Goal: Task Accomplishment & Management: Use online tool/utility

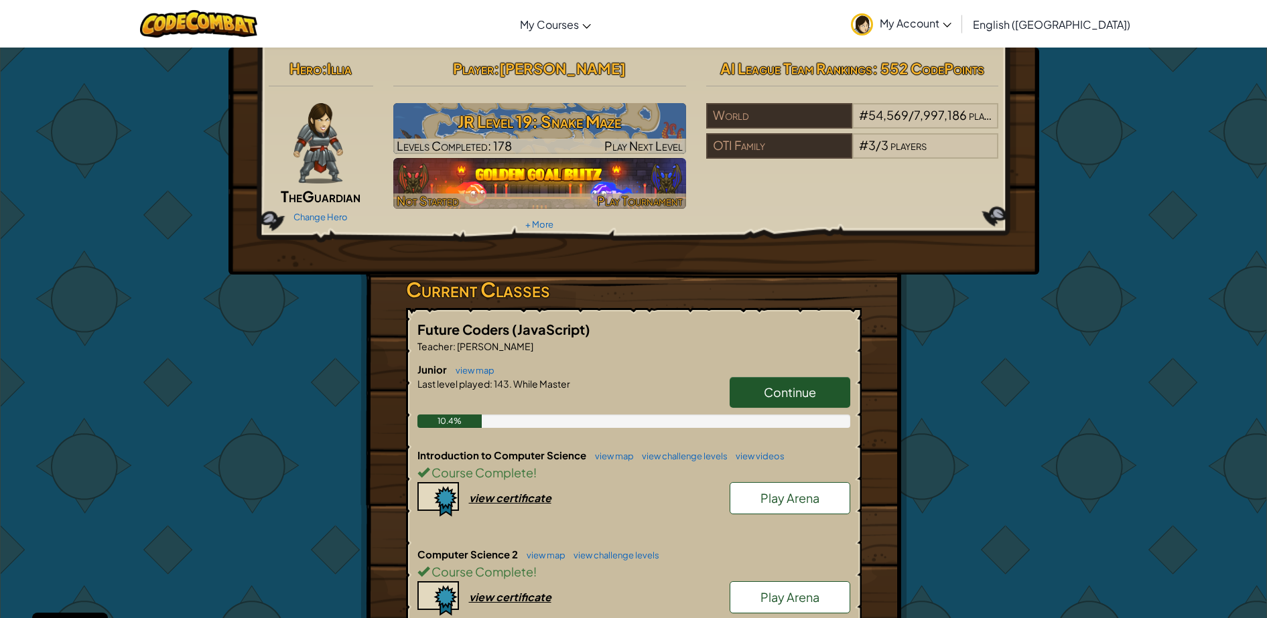
click at [659, 198] on span "Play Tournament" at bounding box center [640, 200] width 86 height 15
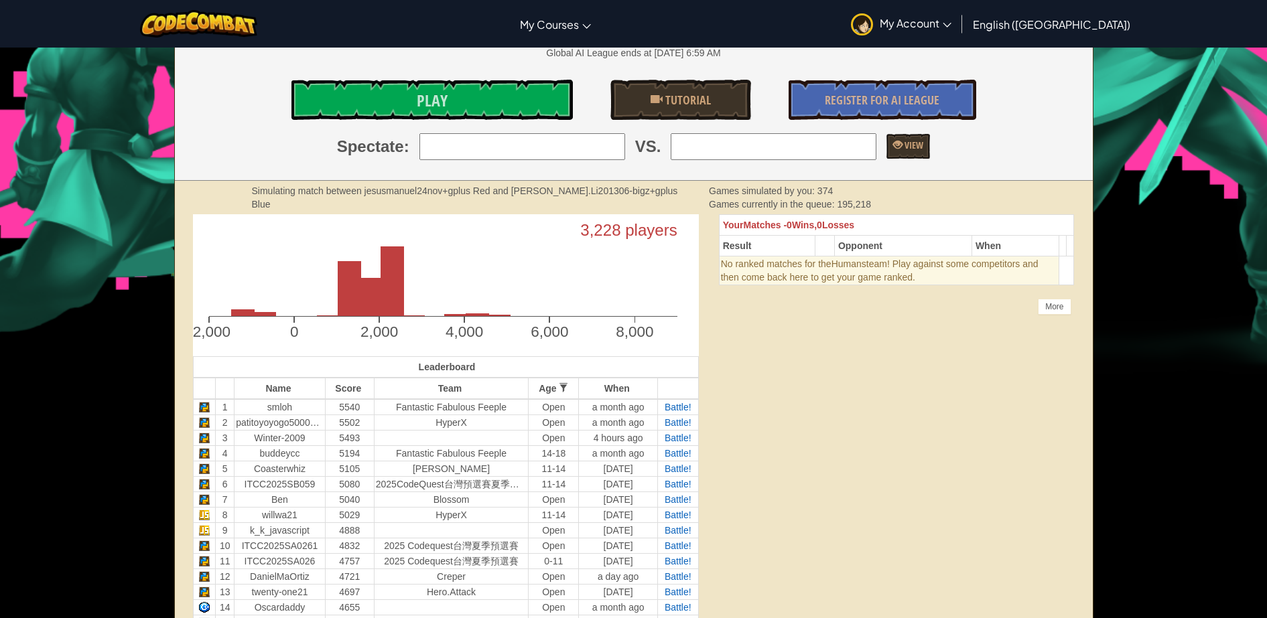
scroll to position [757, 0]
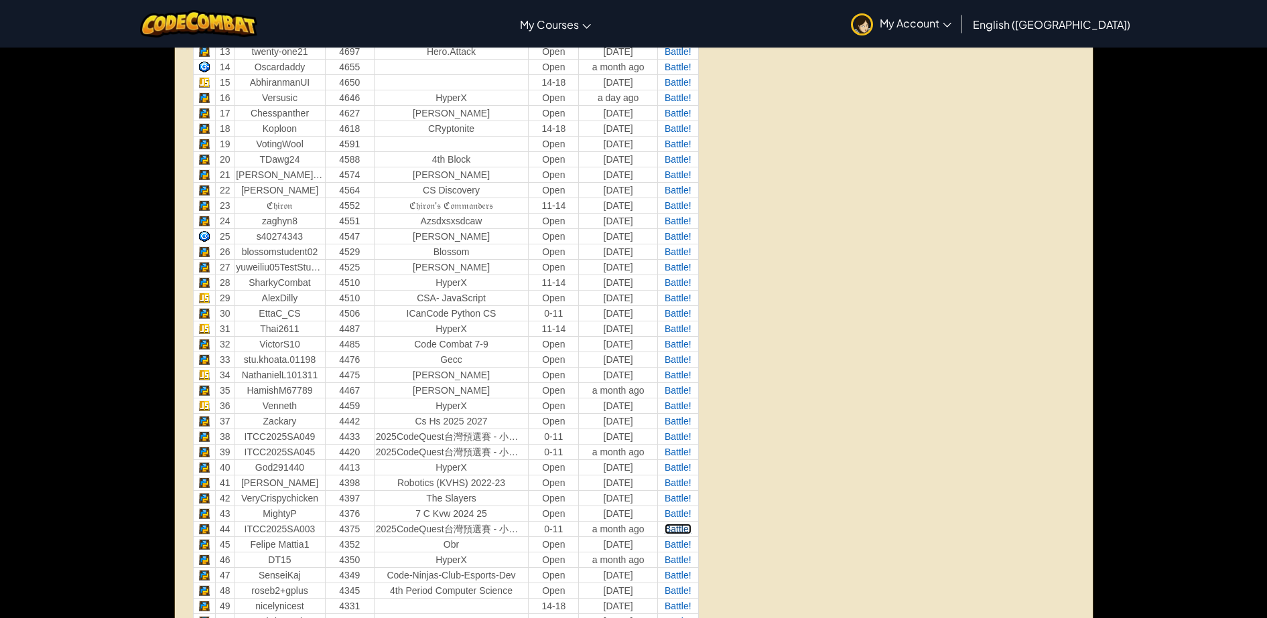
click at [679, 525] on span "Battle!" at bounding box center [678, 529] width 27 height 11
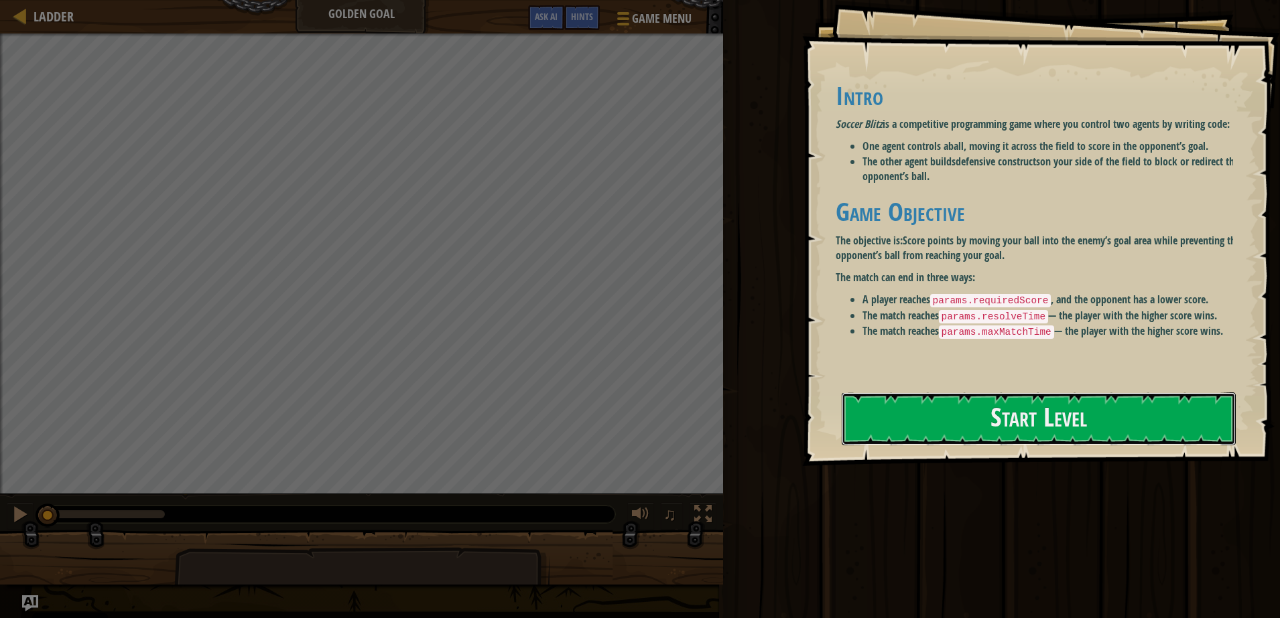
click at [952, 393] on button "Start Level" at bounding box center [1039, 419] width 394 height 53
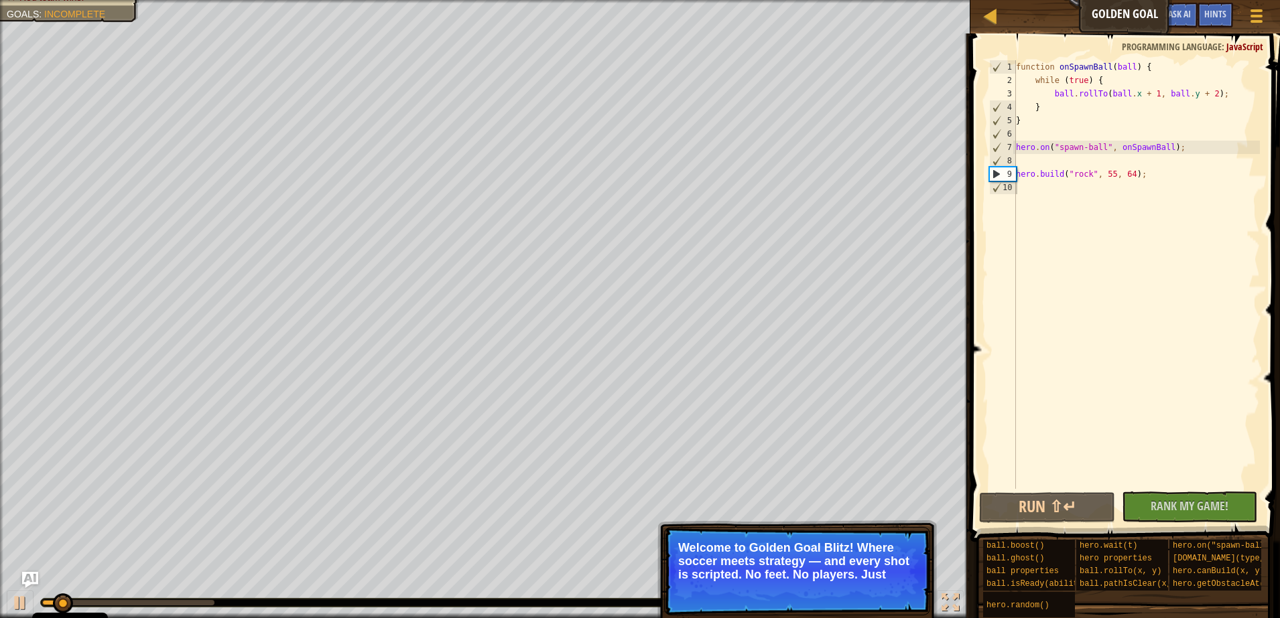
click at [793, 551] on p "Welcome to Golden Goal Blitz! Where soccer meets strategy — and every shot is s…" at bounding box center [797, 561] width 238 height 40
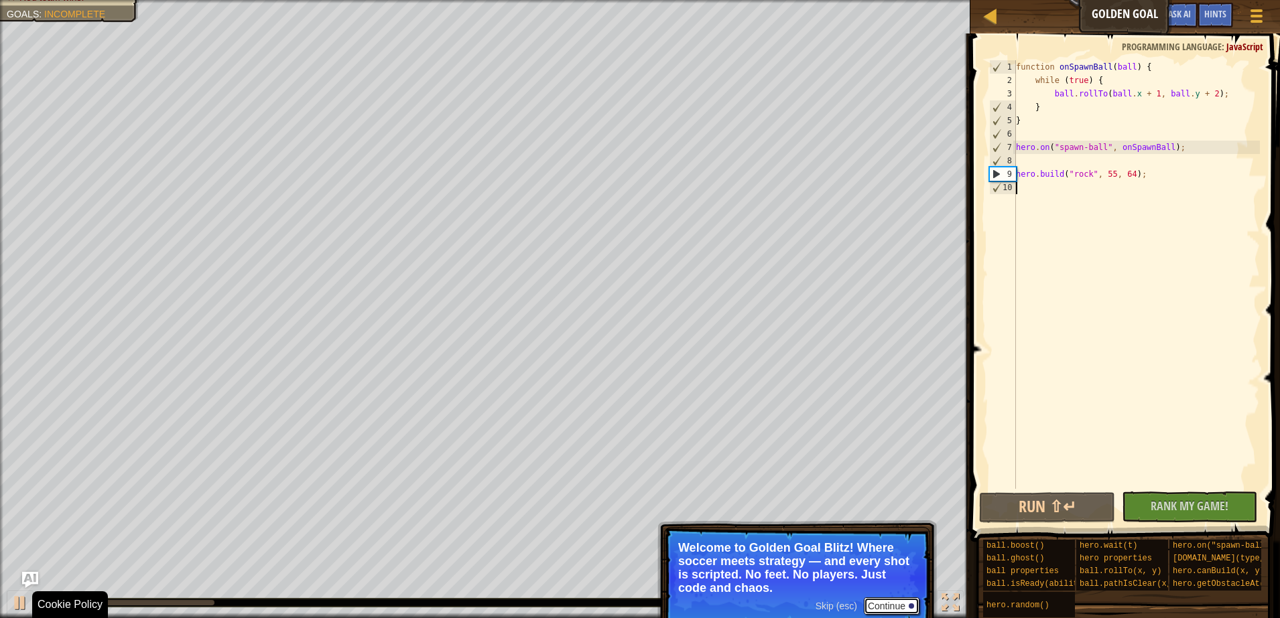
click at [876, 607] on button "Continue" at bounding box center [892, 606] width 56 height 17
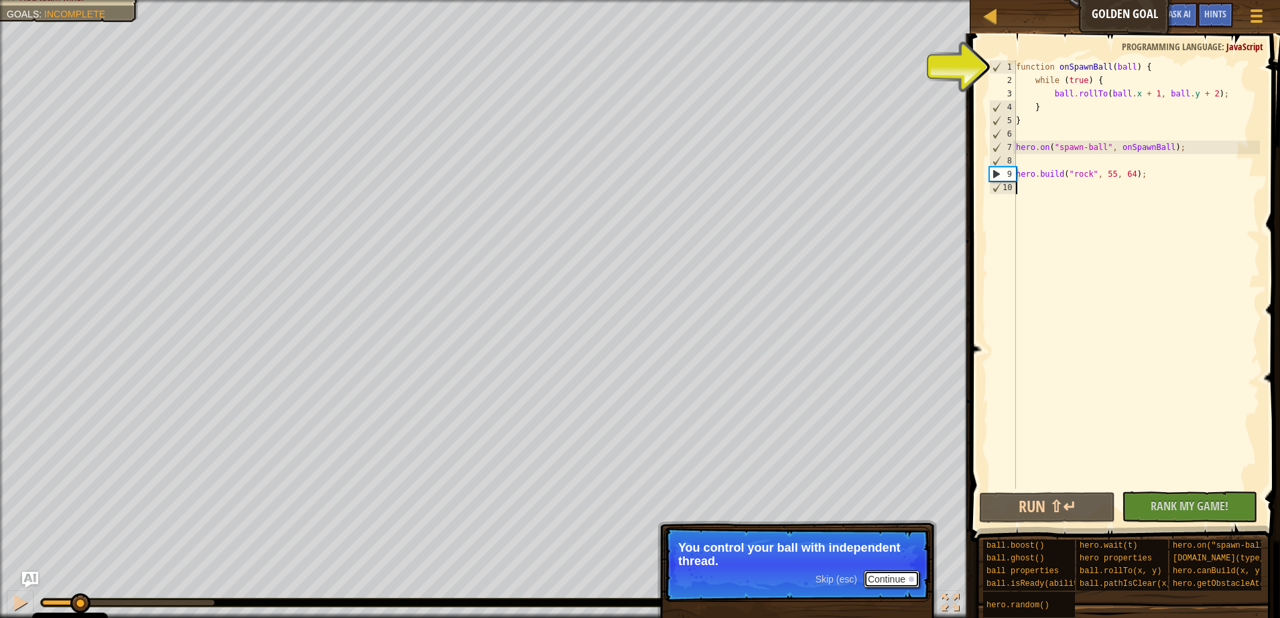
click at [872, 586] on button "Continue" at bounding box center [892, 579] width 56 height 17
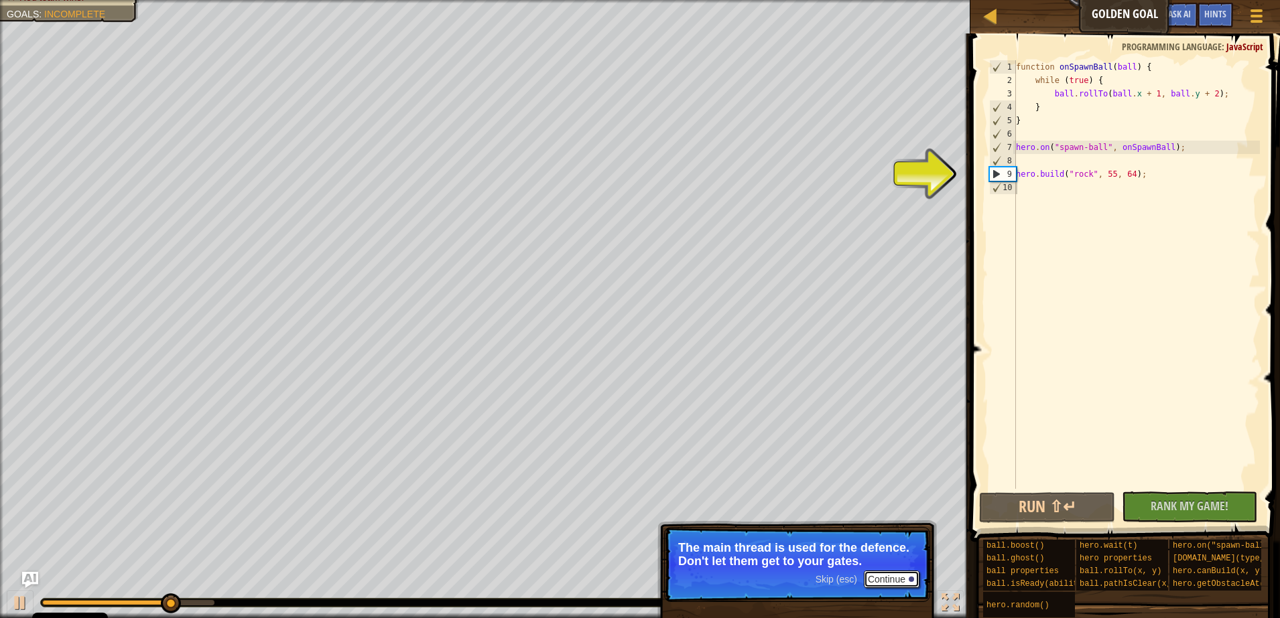
click at [882, 574] on button "Continue" at bounding box center [892, 579] width 56 height 17
click at [886, 574] on button "Continue" at bounding box center [892, 579] width 56 height 17
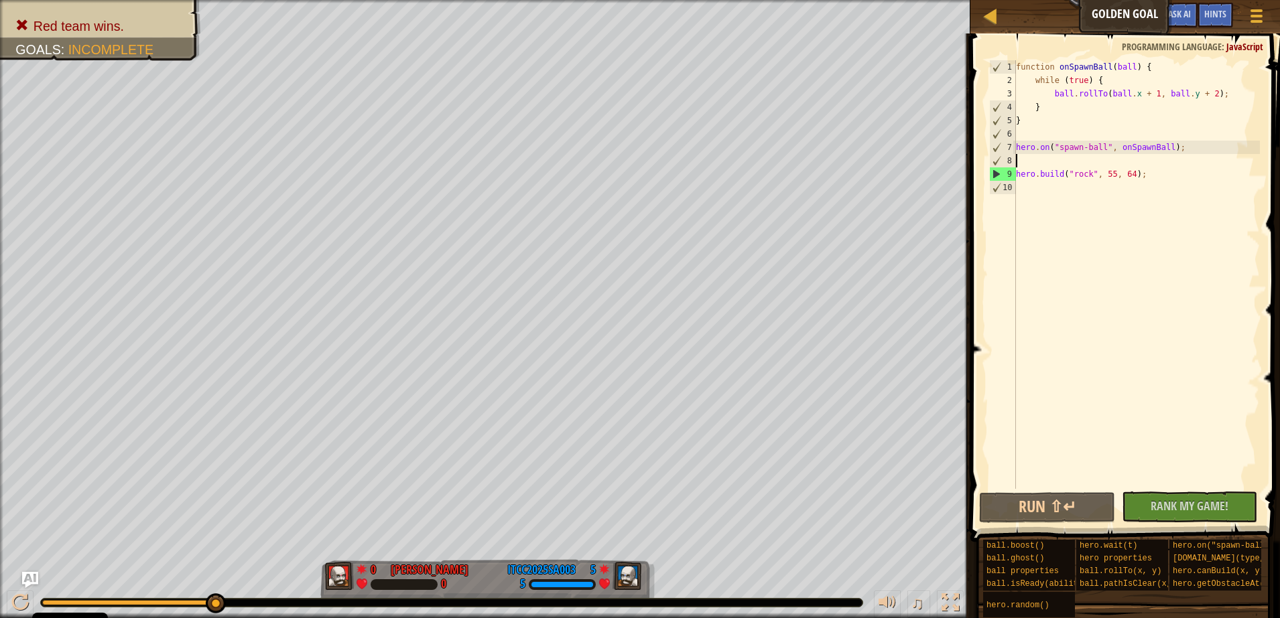
click at [1047, 157] on div "function onSpawnBall ( ball ) { while ( true ) { ball . rollTo ( ball . x + 1 ,…" at bounding box center [1136, 288] width 247 height 456
click at [1179, 145] on div "function onSpawnBall ( ball ) { while ( true ) { ball . rollTo ( ball . x + 1 ,…" at bounding box center [1136, 288] width 247 height 456
drag, startPoint x: 1169, startPoint y: 175, endPoint x: 1014, endPoint y: 175, distance: 154.8
click at [1014, 175] on div "hero.on("spawn-ball", onSpawnBall); 1 2 3 4 5 6 7 8 9 10 function onSpawnBall (…" at bounding box center [1122, 274] width 273 height 429
type textarea "[DOMAIN_NAME]("rock", 55, 64);"
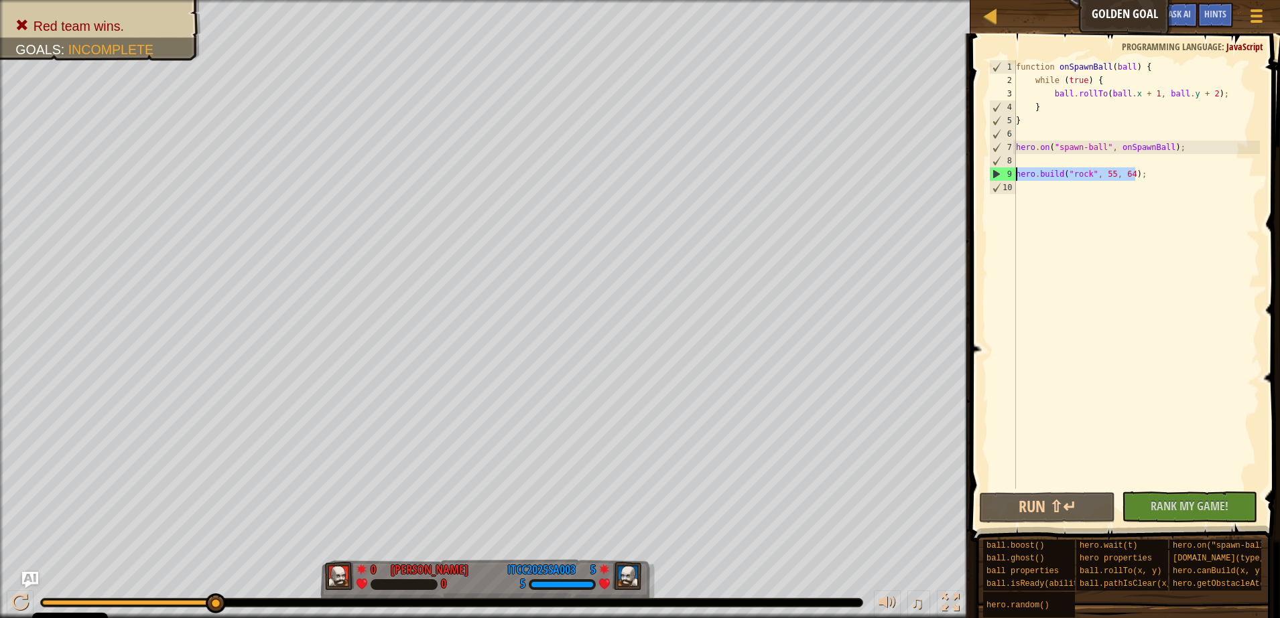
click at [1032, 188] on div "function onSpawnBall ( ball ) { while ( true ) { ball . rollTo ( ball . x + 1 ,…" at bounding box center [1136, 288] width 247 height 456
paste textarea "cant you jutdo it i"
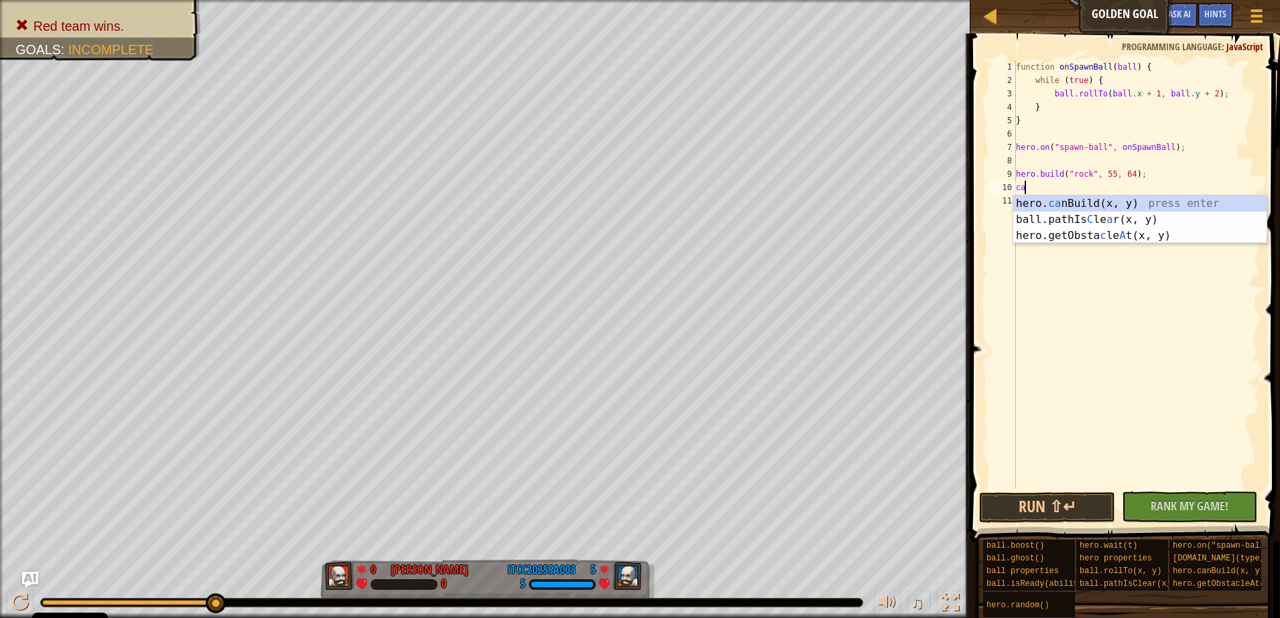
type textarea "c"
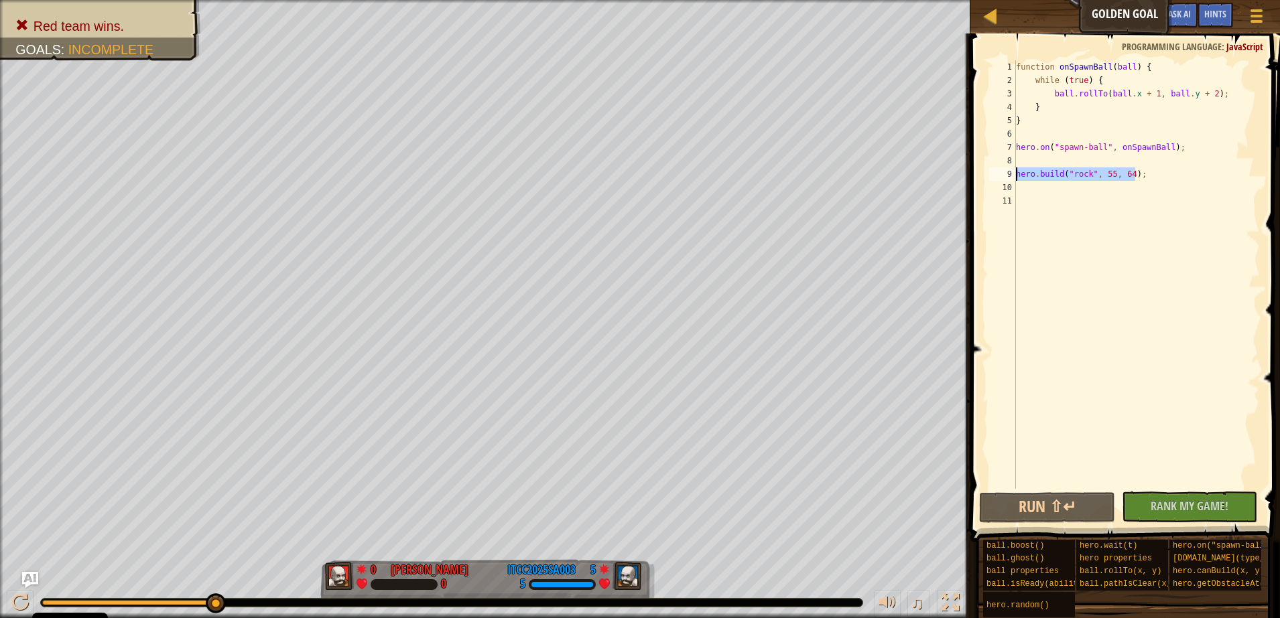
click at [912, 176] on div "Ladder Golden Goal Game Menu Done Hints Ask AI 1 הההההההההההההההההההההההההההההה…" at bounding box center [640, 309] width 1280 height 618
paste textarea "cant you jutdo it i"
type textarea "[DOMAIN_NAME]("rock", 55, 64);"
click at [1180, 177] on div "function onSpawnBall ( ball ) { while ( true ) { ball . rollTo ( ball . x + 1 ,…" at bounding box center [1136, 274] width 247 height 429
click at [953, 176] on div "Ladder Golden Goal Game Menu Done Hints Ask AI 1 הההההההההההההההההההההההההההההה…" at bounding box center [640, 309] width 1280 height 618
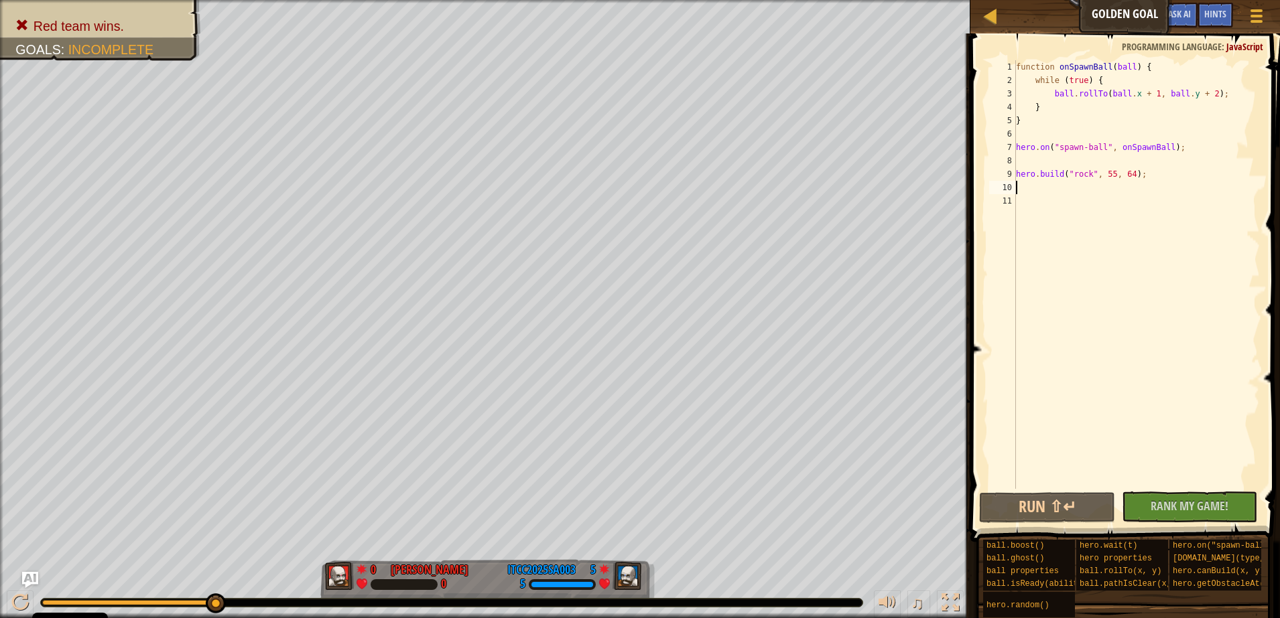
click at [1016, 188] on div "function onSpawnBall ( ball ) { while ( true ) { ball . rollTo ( ball . x + 1 ,…" at bounding box center [1136, 288] width 247 height 456
paste textarea "[DOMAIN_NAME]("rock", 55, 64);"
type textarea "[DOMAIN_NAME]("rock", 54, 74);"
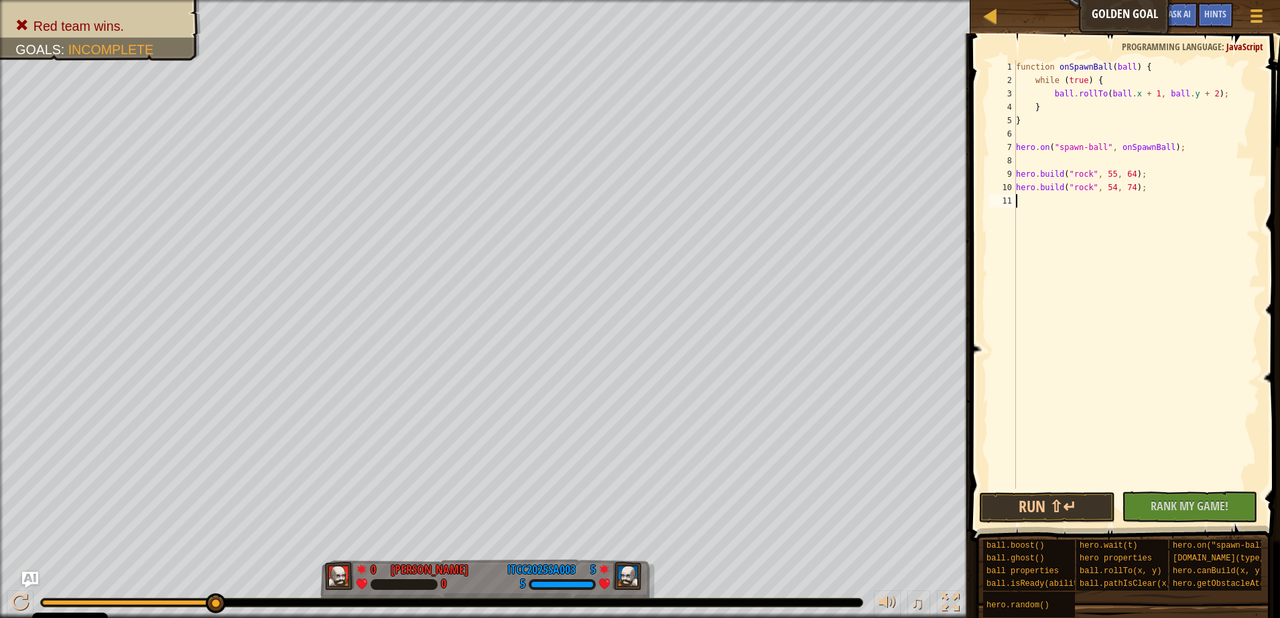
paste textarea "[DOMAIN_NAME]("rock", 55, 64);"
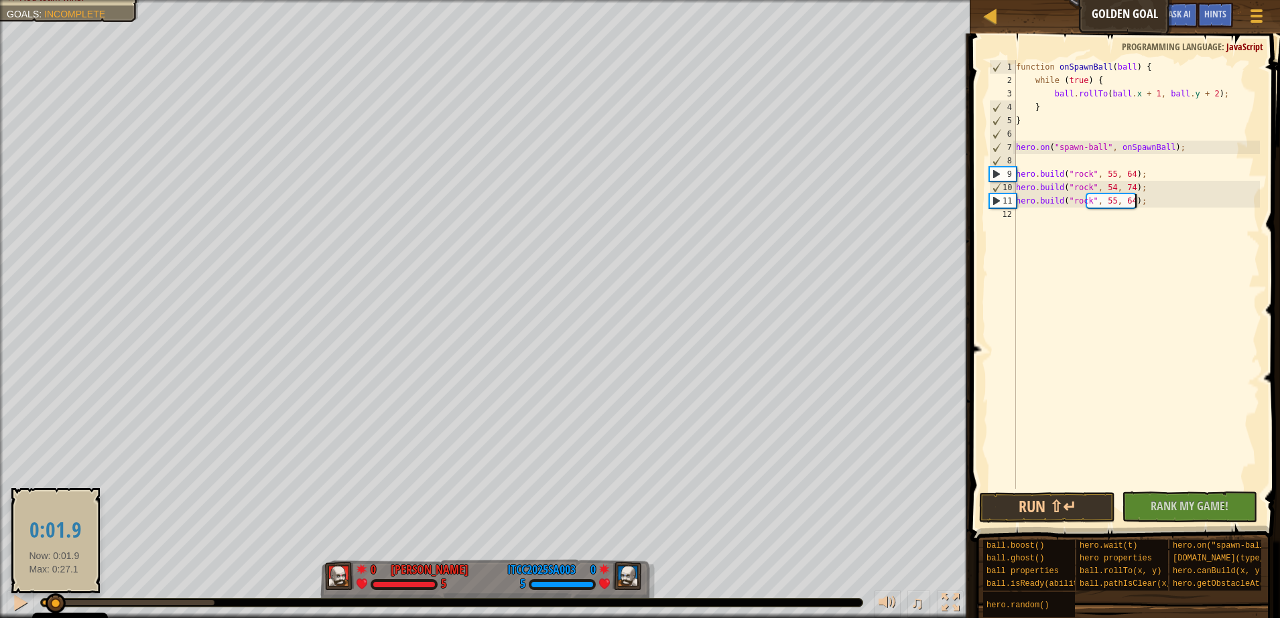
drag, startPoint x: 135, startPoint y: 602, endPoint x: 54, endPoint y: 605, distance: 80.5
click at [54, 605] on div at bounding box center [48, 602] width 12 height 5
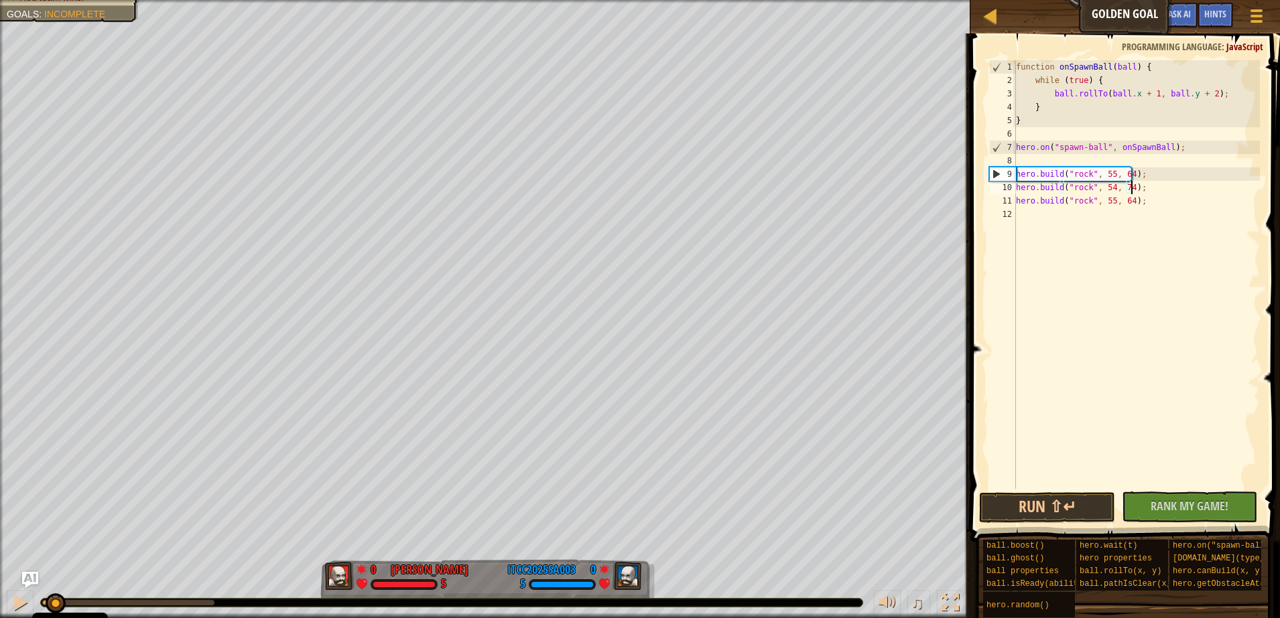
type textarea "[DOMAIN_NAME]("rock", 55, 64);"
paste textarea "[DOMAIN_NAME]("rock", 55, 64);"
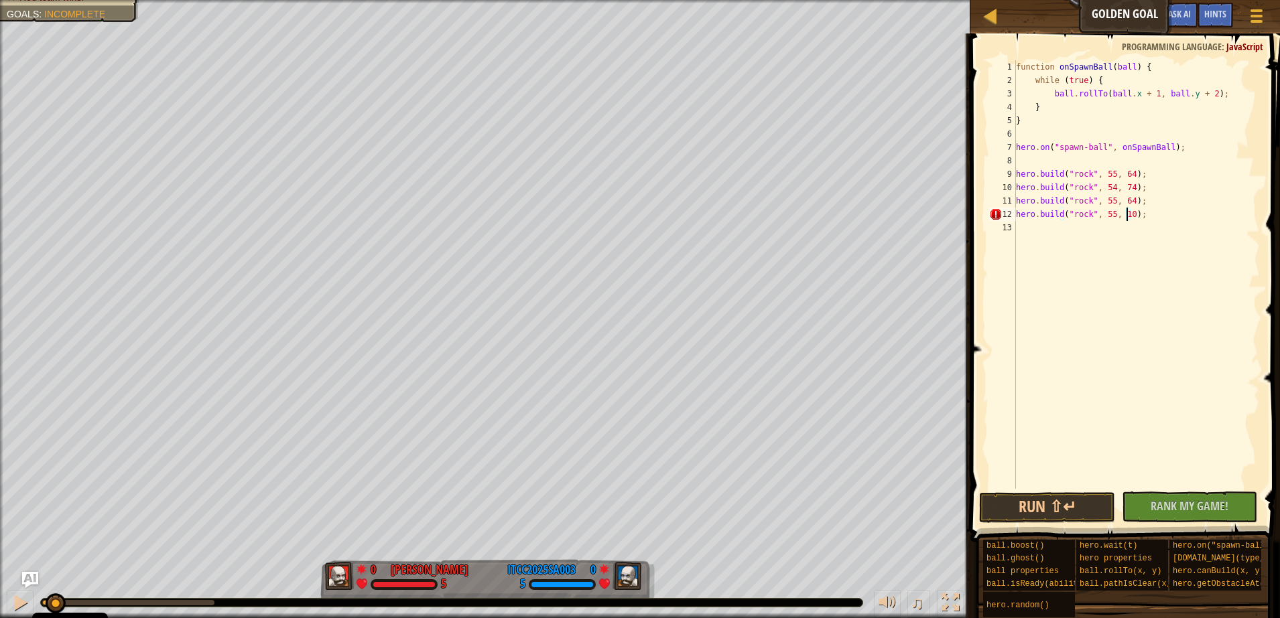
scroll to position [6, 9]
type textarea "[DOMAIN_NAME]("rock", 55, 103);"
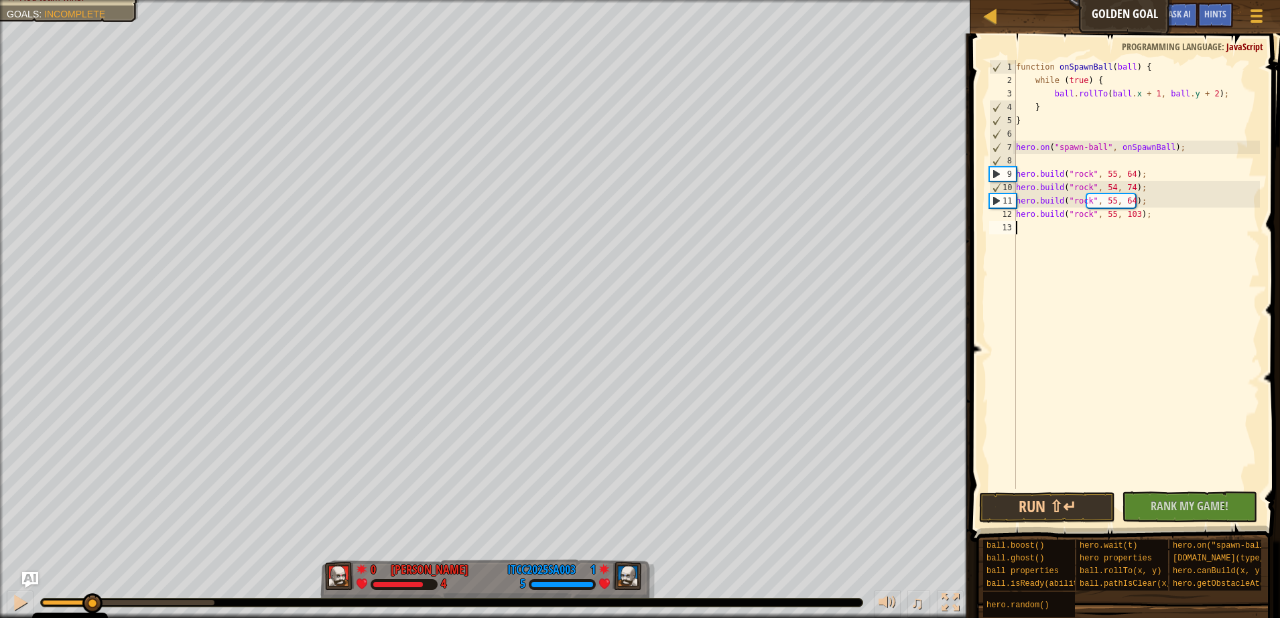
click at [87, 563] on div "Red team wins. Goals : Incomplete 0 [PERSON_NAME] A 4 1 ITCC2025SA003 5 ♫ Okar …" at bounding box center [640, 309] width 1280 height 618
drag, startPoint x: 88, startPoint y: 600, endPoint x: 199, endPoint y: 605, distance: 110.7
click at [199, 605] on div at bounding box center [200, 604] width 20 height 20
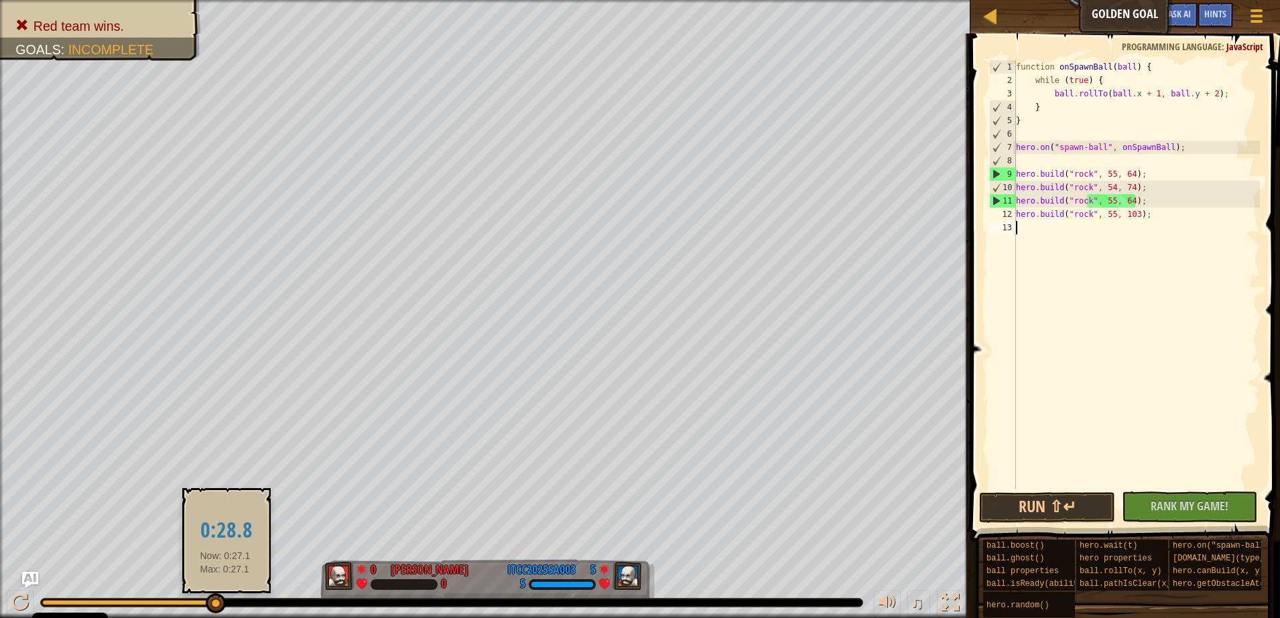
drag, startPoint x: 203, startPoint y: 600, endPoint x: 225, endPoint y: 600, distance: 22.1
click at [225, 600] on div at bounding box center [216, 604] width 20 height 20
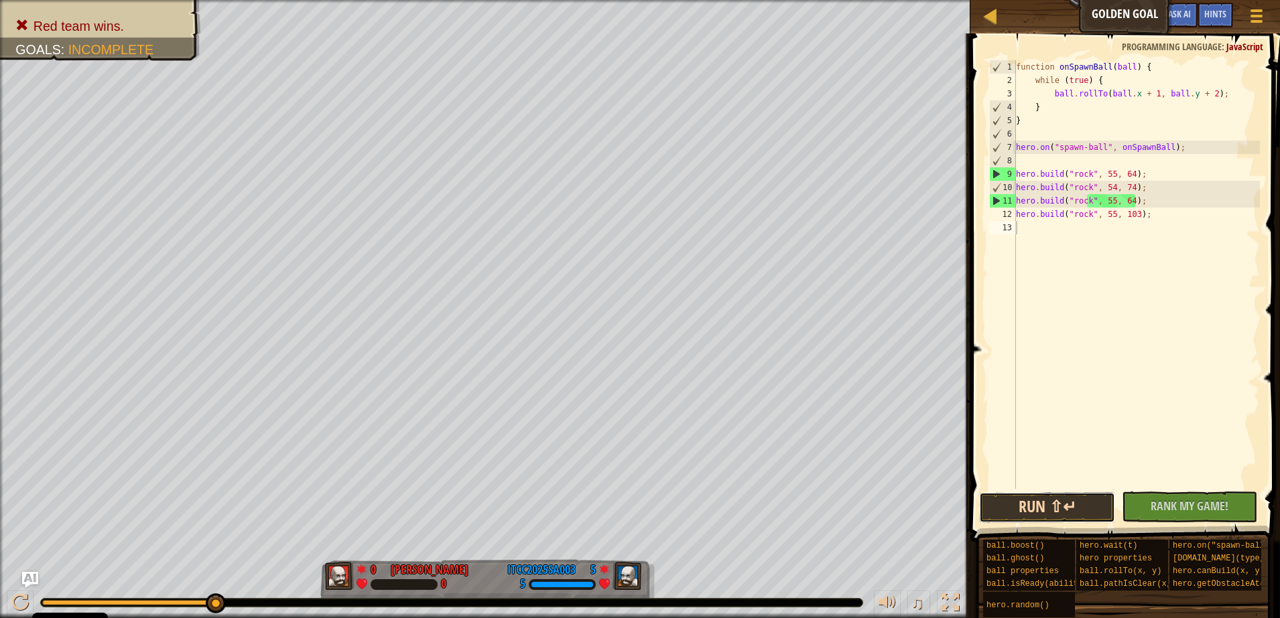
click at [1051, 507] on button "Run ⇧↵" at bounding box center [1046, 507] width 135 height 31
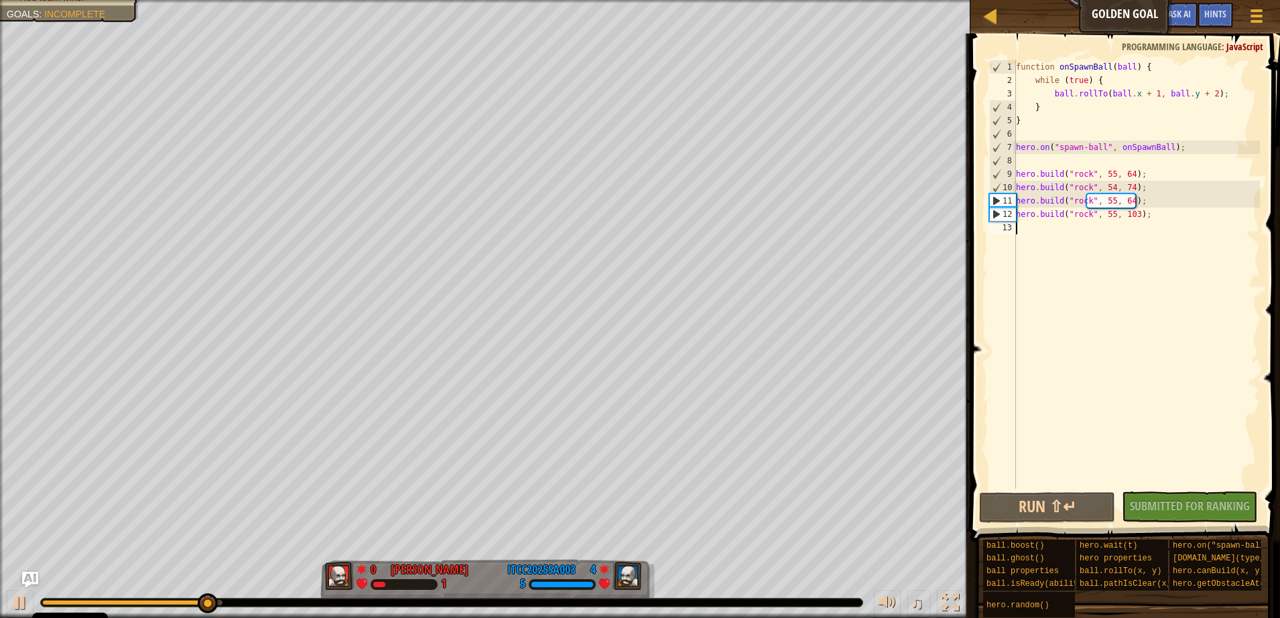
paste textarea "[DOMAIN_NAME]("rock", 55, 64);"
type textarea "[DOMAIN_NAME]("rock", 55, 64);"
click at [1032, 238] on div "function onSpawnBall ( ball ) { while ( true ) { ball . rollTo ( ball . x + 1 ,…" at bounding box center [1136, 288] width 247 height 456
paste textarea "[DOMAIN_NAME]("rock", 55, 64);"
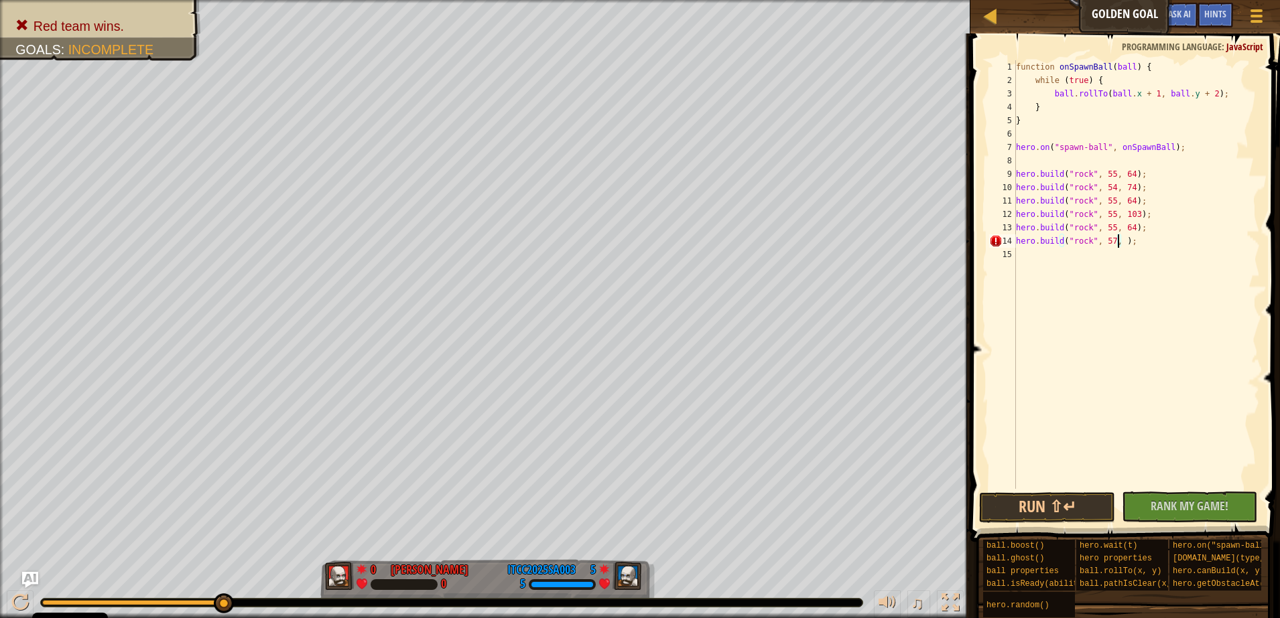
scroll to position [6, 9]
type textarea "[DOMAIN_NAME]("rock", 57, 95 );"
drag, startPoint x: 1189, startPoint y: 154, endPoint x: 979, endPoint y: 143, distance: 210.0
click at [979, 143] on div "[DOMAIN_NAME]("rock", 57, 84 ); 1 2 3 4 5 6 7 8 9 10 11 12 13 14 15 function on…" at bounding box center [1123, 314] width 314 height 548
click at [1028, 168] on div "function onSpawnBall ( ball ) { while ( true ) { ball . rollTo ( ball . x + 1 ,…" at bounding box center [1136, 288] width 247 height 456
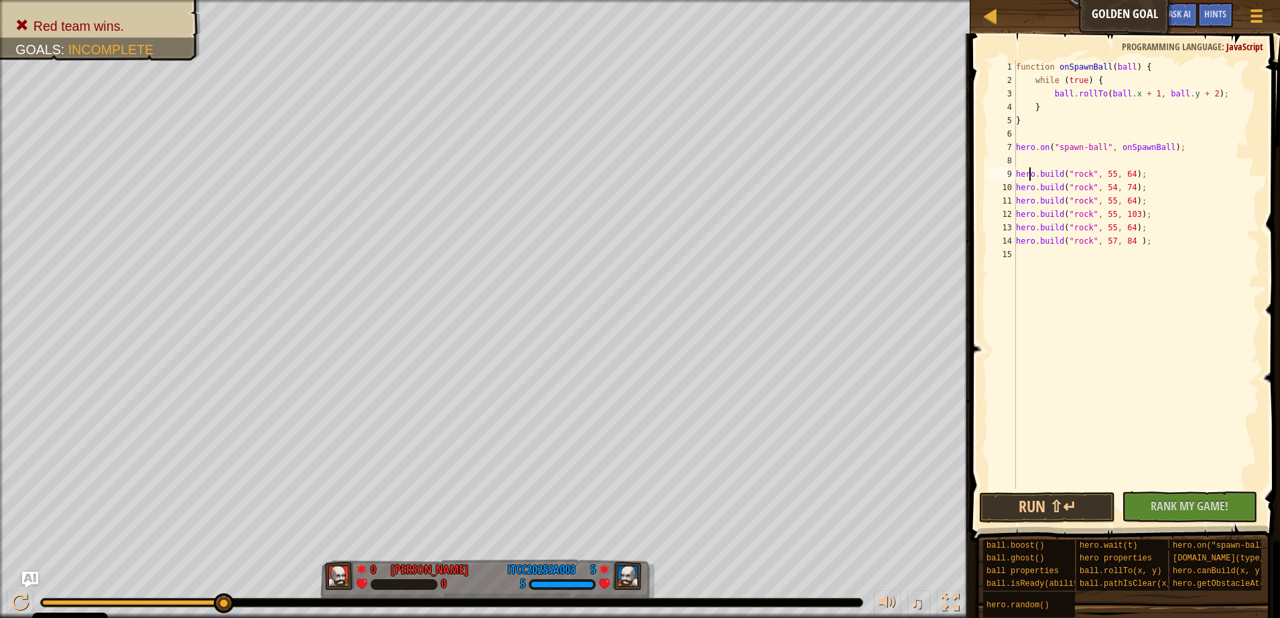
type textarea "[DOMAIN_NAME]("rock", 55, 64);"
click at [1026, 161] on div "function onSpawnBall ( ball ) { while ( true ) { ball . rollTo ( ball . x + 1 ,…" at bounding box center [1136, 288] width 247 height 456
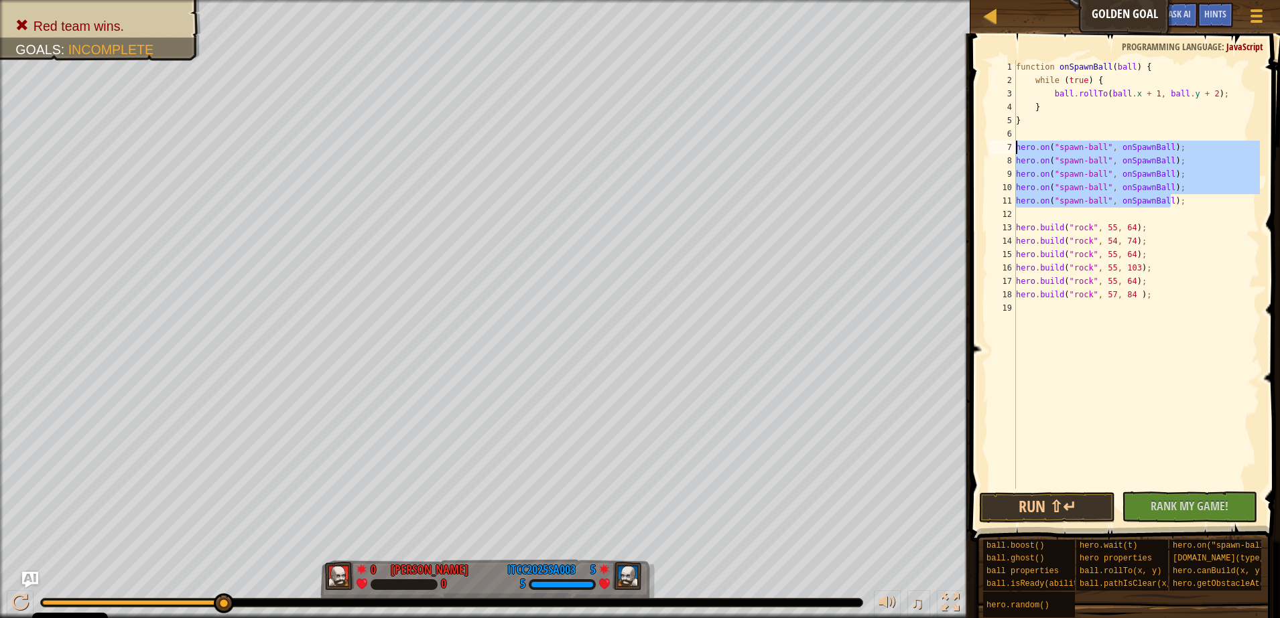
drag, startPoint x: 1182, startPoint y: 205, endPoint x: 1007, endPoint y: 145, distance: 184.8
click at [1007, 145] on div "1 2 3 4 5 6 7 8 9 10 11 12 13 14 15 16 17 18 19 function onSpawnBall ( ball ) {…" at bounding box center [1122, 274] width 273 height 429
type textarea "[DOMAIN_NAME]("rock", 57, 84 );"
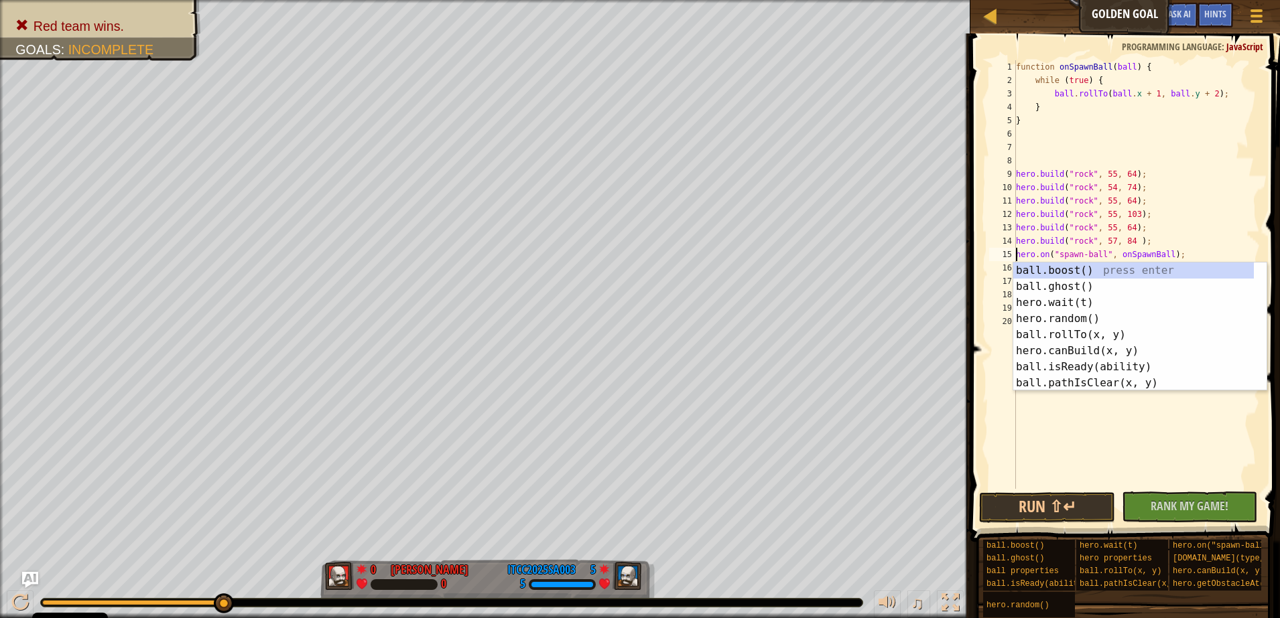
click at [1201, 175] on div "function onSpawnBall ( ball ) { while ( true ) { ball . rollTo ( ball . x + 1 ,…" at bounding box center [1136, 288] width 247 height 456
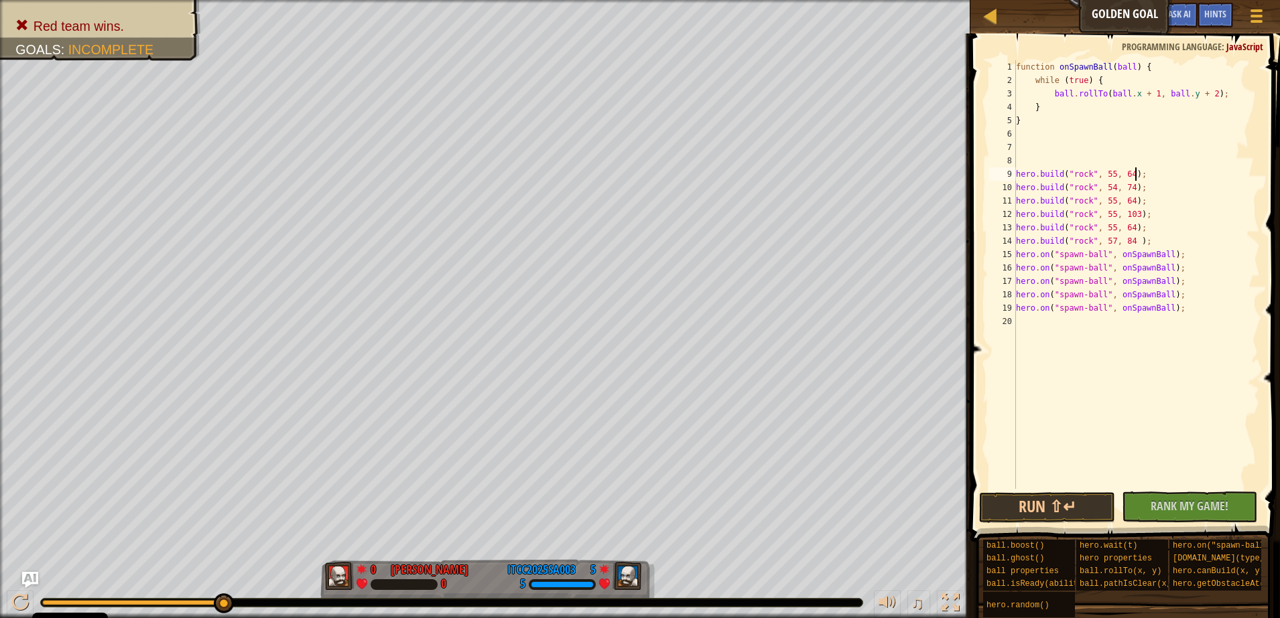
click at [1016, 253] on div "function onSpawnBall ( ball ) { while ( true ) { ball . rollTo ( ball . x + 1 ,…" at bounding box center [1136, 288] width 247 height 456
click at [15, 603] on div at bounding box center [19, 602] width 17 height 17
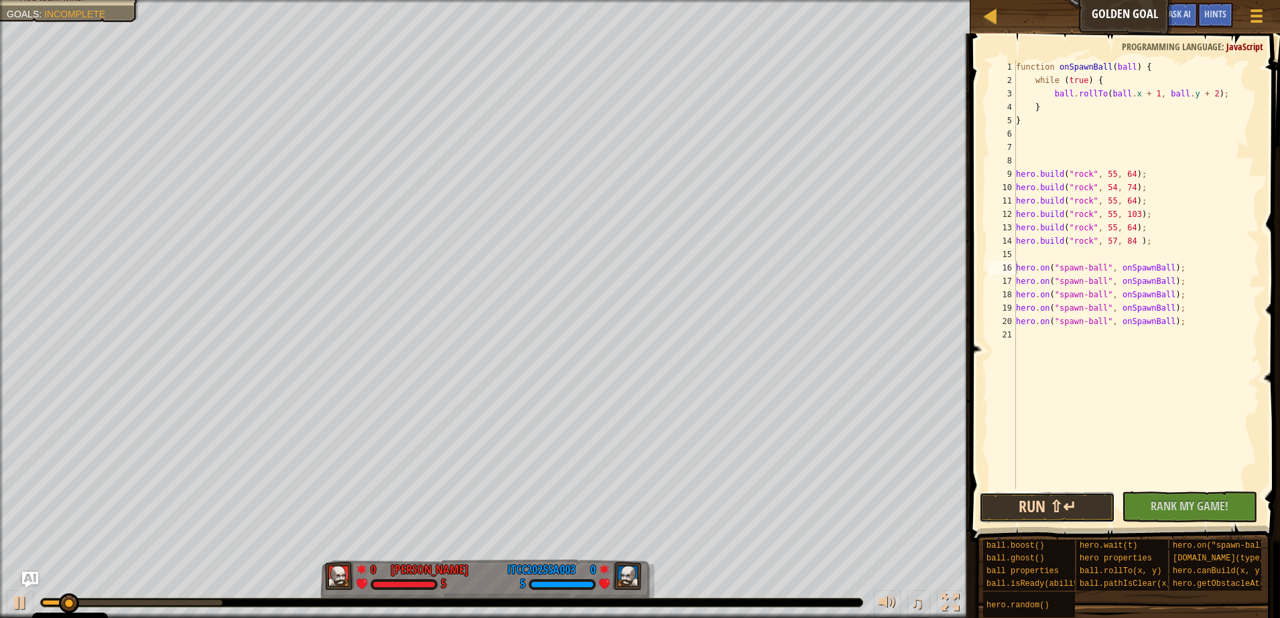
click at [1085, 505] on button "Run ⇧↵" at bounding box center [1046, 507] width 135 height 31
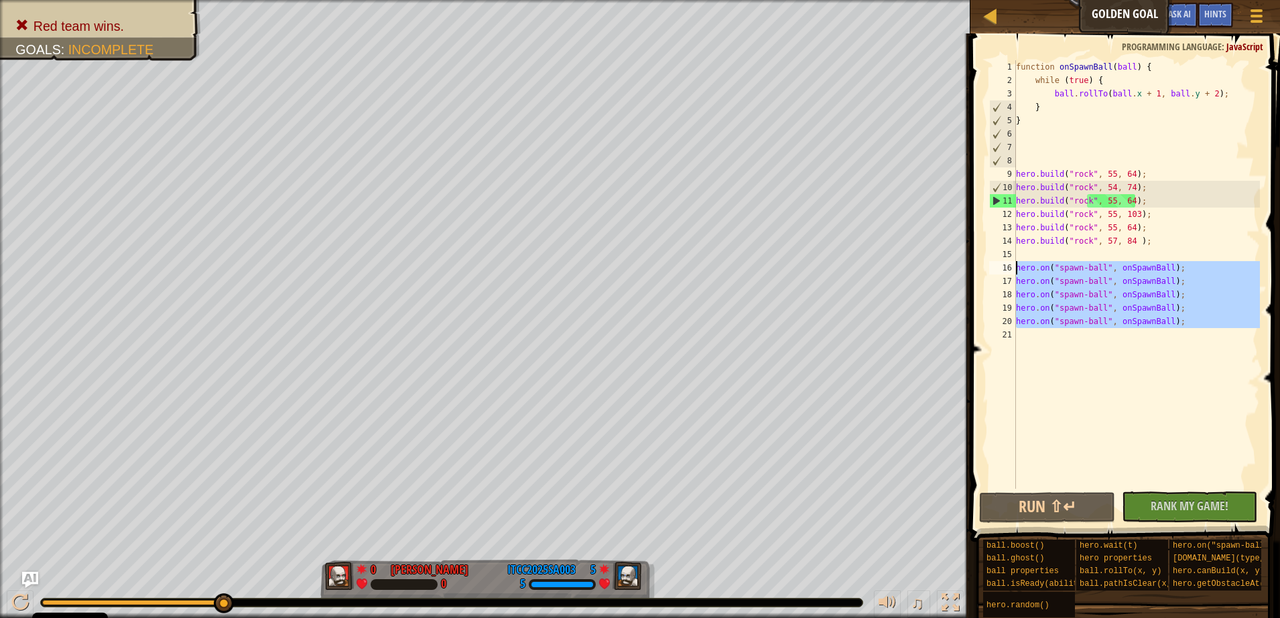
drag, startPoint x: 1191, startPoint y: 336, endPoint x: 1004, endPoint y: 265, distance: 199.6
click at [1004, 265] on div "hero.on("spawn-ball", onSpawnBall); 1 2 3 4 5 6 7 8 9 10 11 12 13 14 15 16 17 1…" at bounding box center [1122, 274] width 273 height 429
type textarea "[DOMAIN_NAME]("rock", 55, 64);"
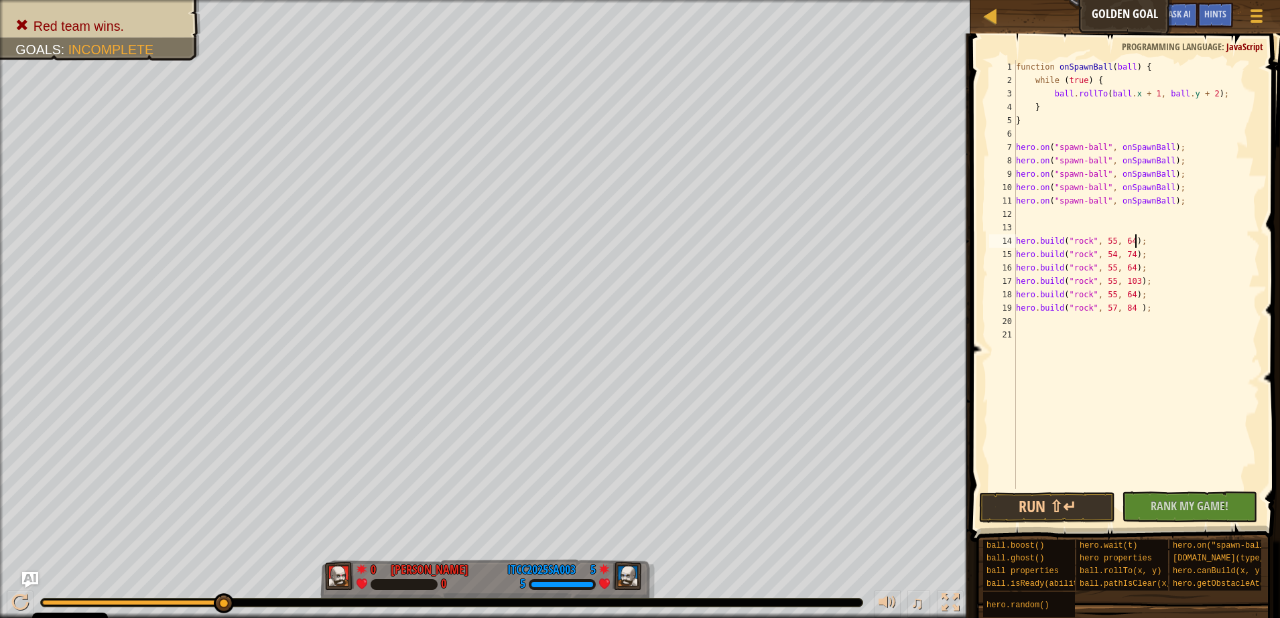
click at [1173, 243] on div "function onSpawnBall ( ball ) { while ( true ) { ball . rollTo ( ball . x + 1 ,…" at bounding box center [1136, 288] width 247 height 456
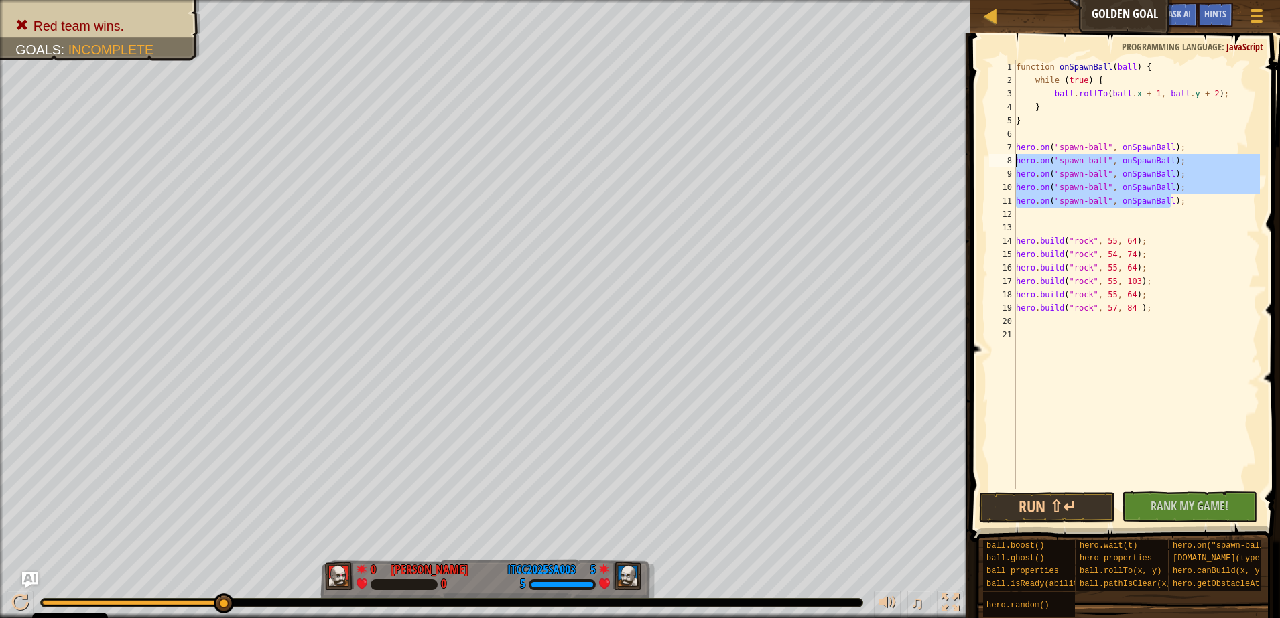
drag, startPoint x: 1201, startPoint y: 206, endPoint x: 1007, endPoint y: 161, distance: 198.6
click at [1007, 161] on div "[DOMAIN_NAME]("rock", 55, 64); 1 2 3 4 5 6 7 8 9 10 11 12 13 14 15 16 17 18 19 …" at bounding box center [1122, 274] width 273 height 429
type textarea "hero.on("spawn-ball", onSpawnBall); hero.on("spawn-ball", onSpawnBall);"
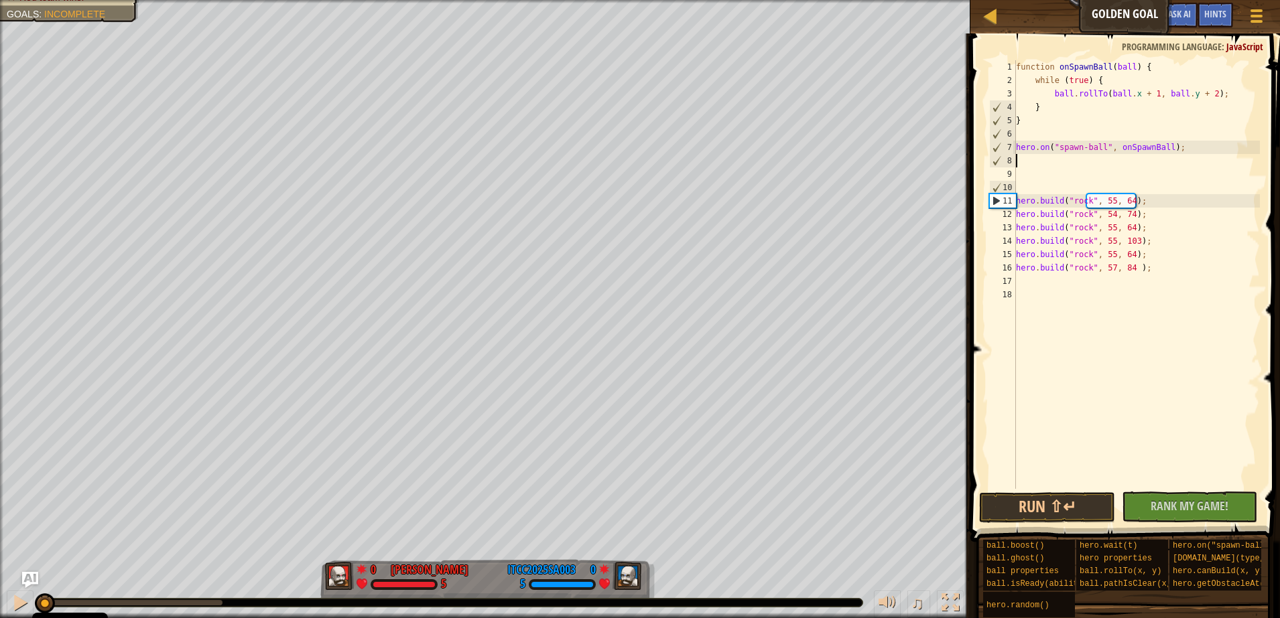
click at [0, 0] on html "Cookie Policy CodeCombat uses a few essential and non-essential cookies. Privac…" at bounding box center [640, 0] width 1280 height 0
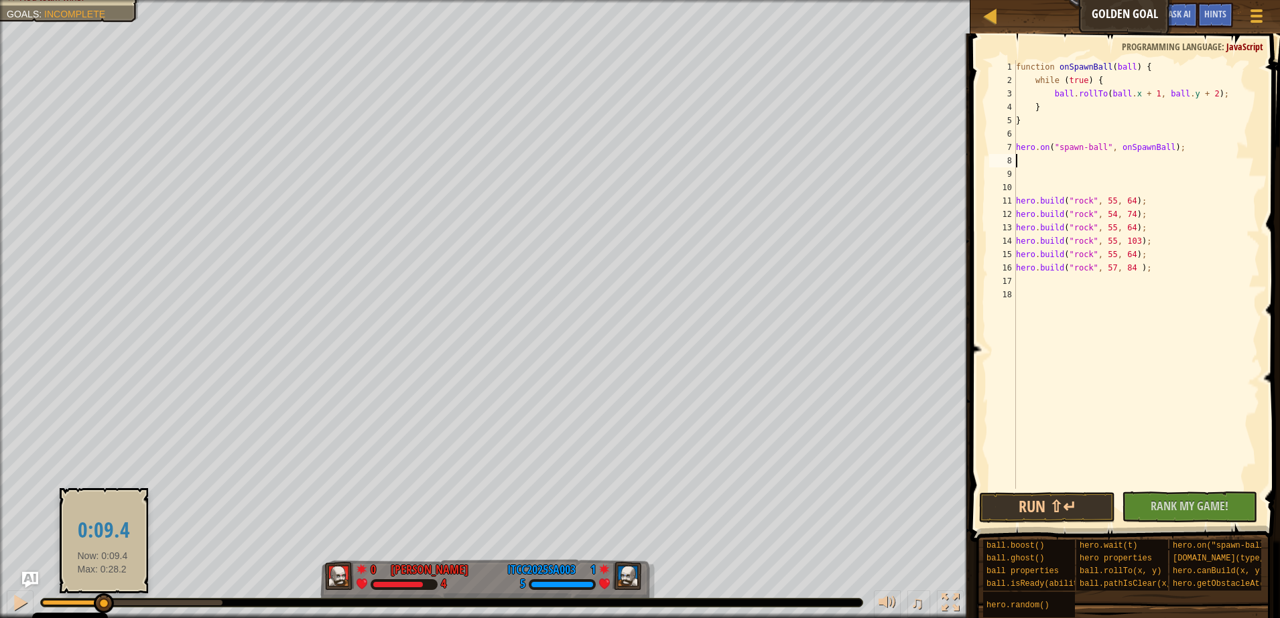
drag, startPoint x: 45, startPoint y: 600, endPoint x: 104, endPoint y: 602, distance: 59.0
click at [104, 602] on div at bounding box center [104, 604] width 20 height 20
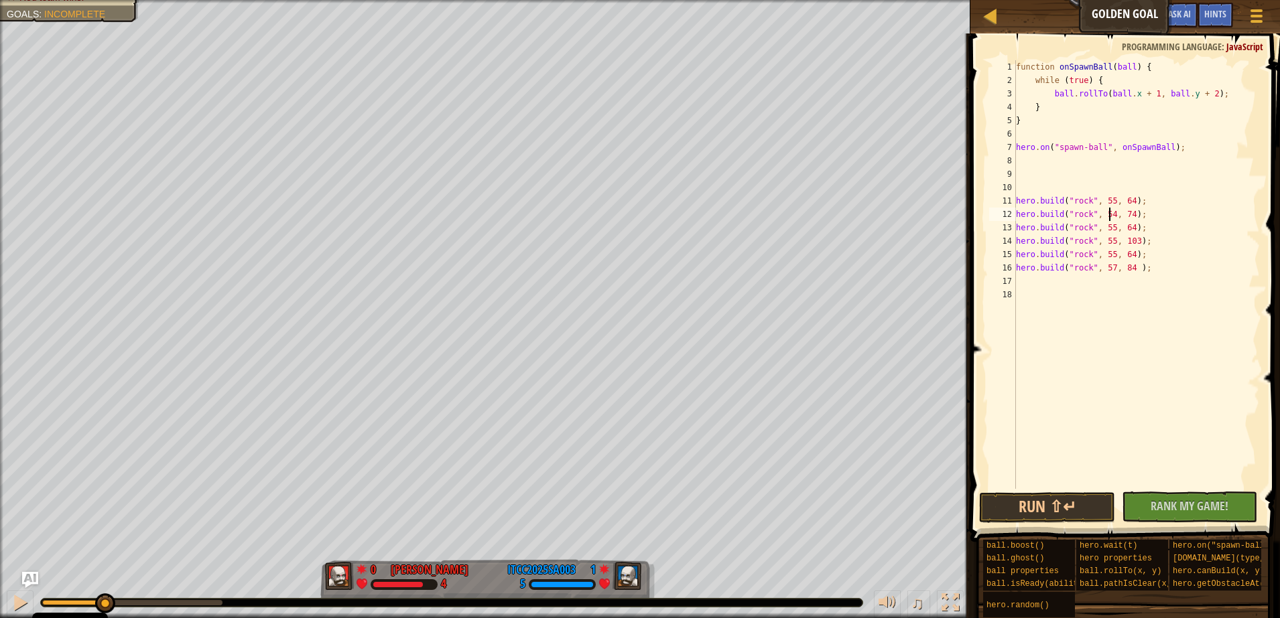
click at [1110, 219] on div "function onSpawnBall ( ball ) { while ( true ) { ball . rollTo ( ball . x + 1 ,…" at bounding box center [1136, 288] width 247 height 456
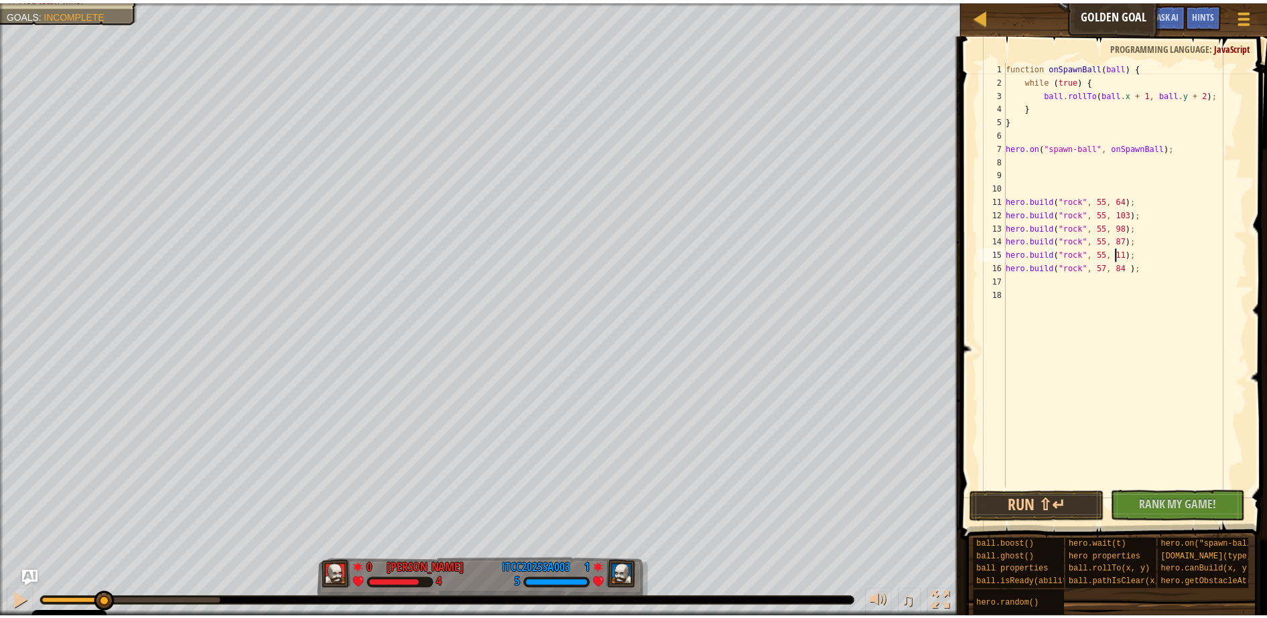
scroll to position [6, 9]
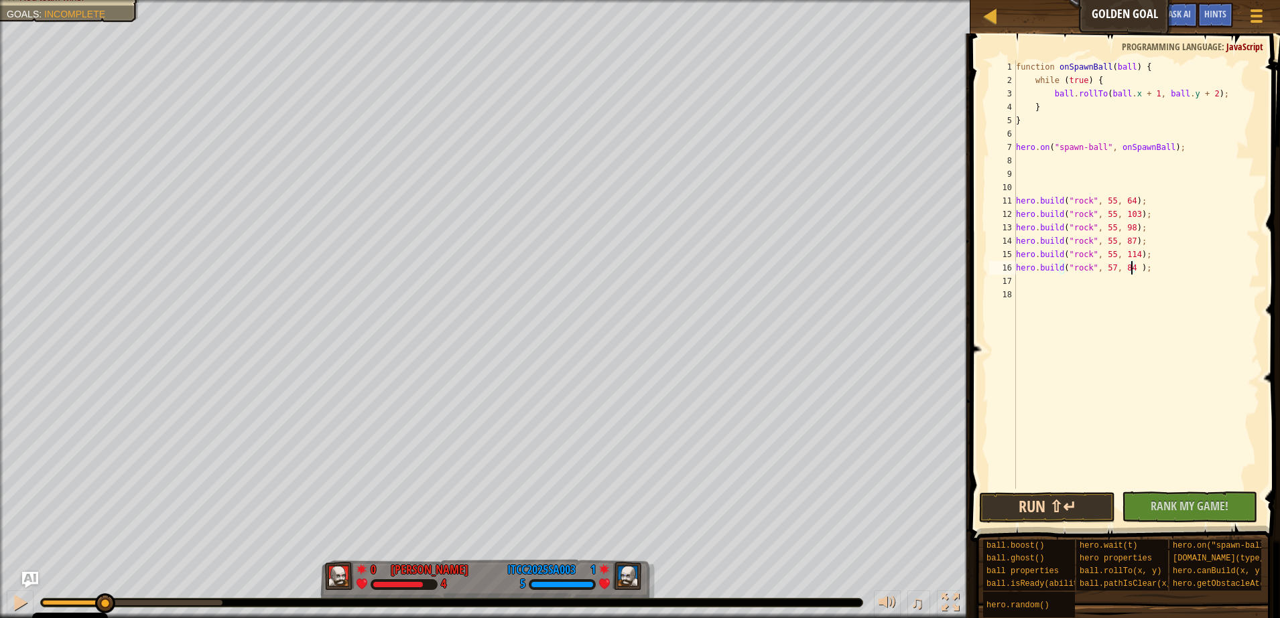
type textarea "[DOMAIN_NAME]("rock", 57, 84 );"
click at [1047, 503] on button "Run ⇧↵" at bounding box center [1046, 507] width 135 height 31
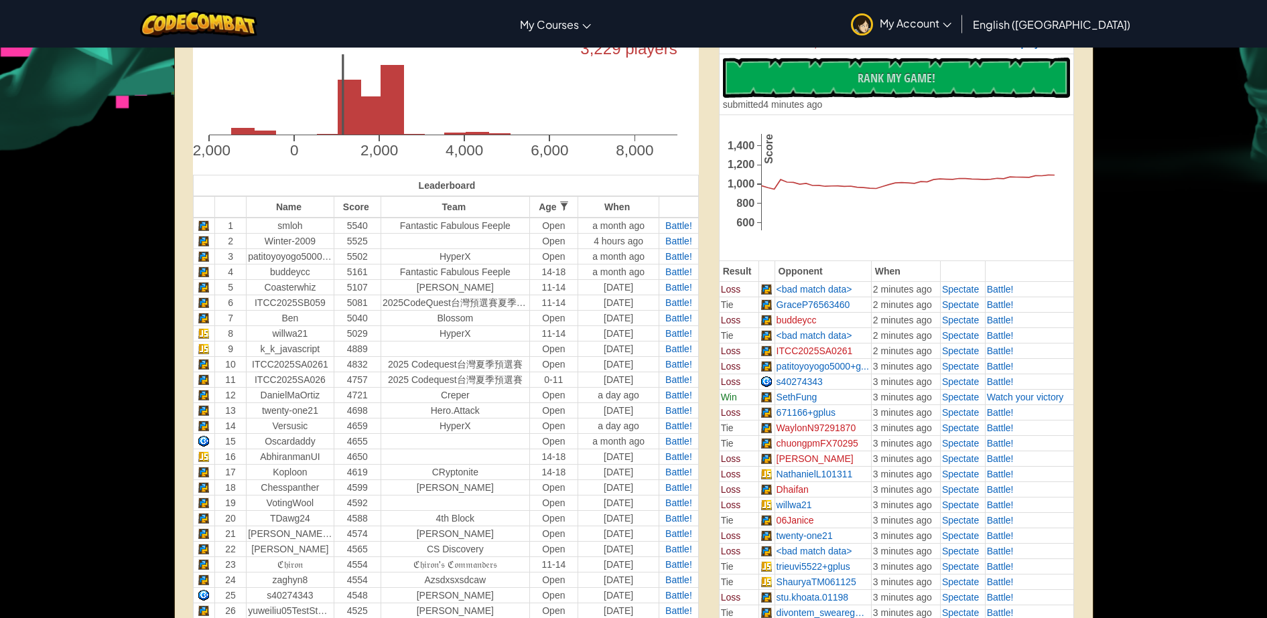
scroll to position [405, 0]
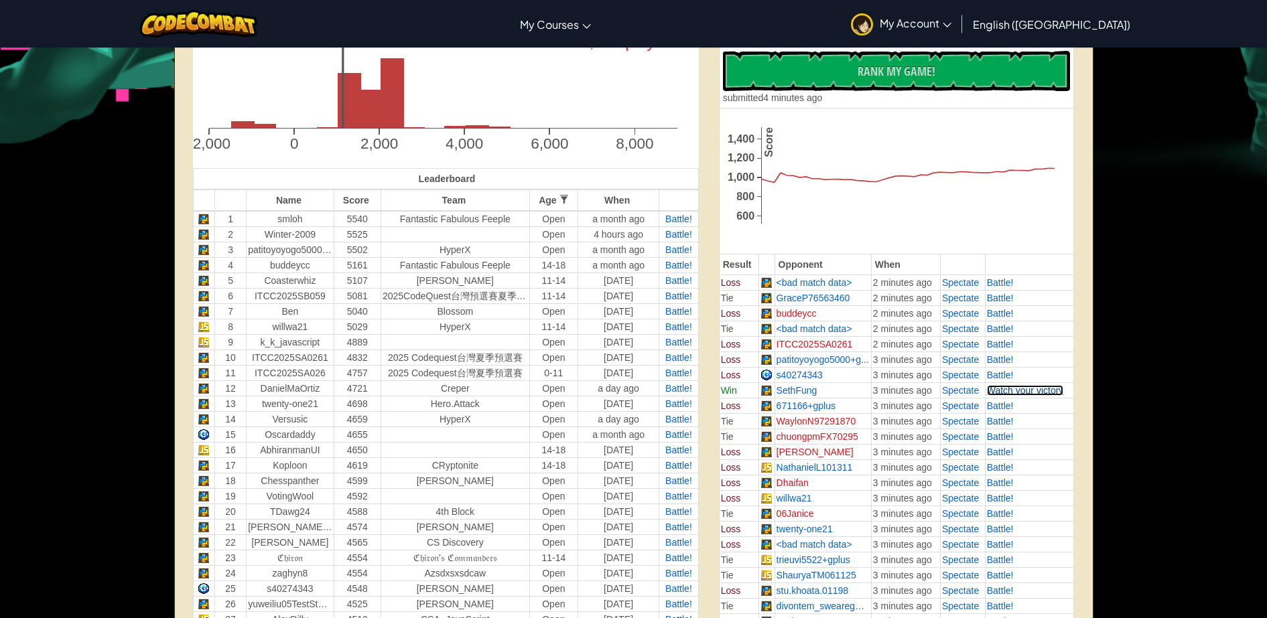
click at [1018, 389] on span "Watch your victory" at bounding box center [1025, 390] width 77 height 11
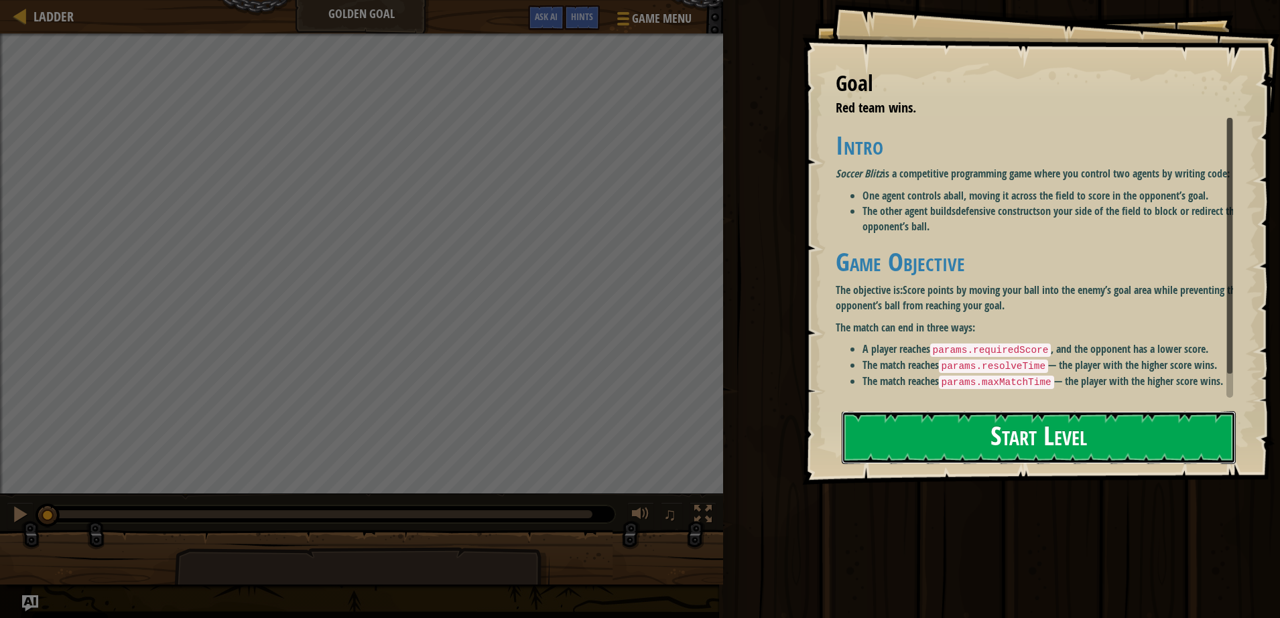
click at [1097, 440] on button "Start Level" at bounding box center [1039, 437] width 394 height 53
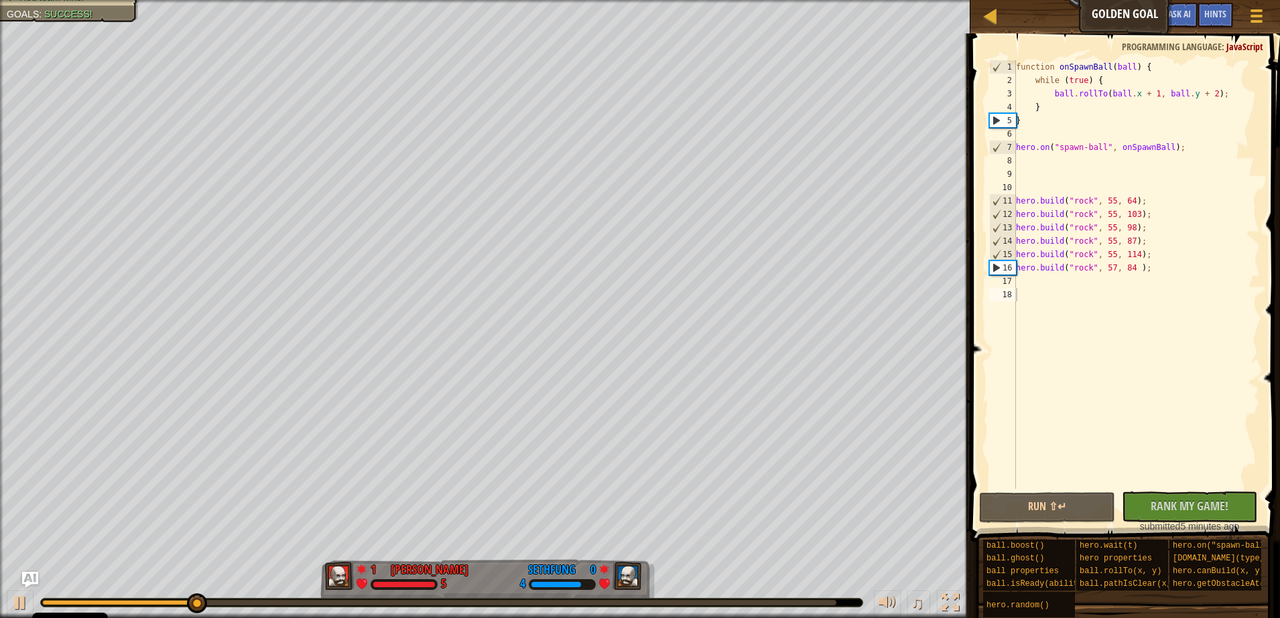
drag, startPoint x: 165, startPoint y: 608, endPoint x: 68, endPoint y: 587, distance: 99.5
click at [68, 587] on div "♫" at bounding box center [485, 600] width 970 height 40
click at [0, 0] on html "Cookie Policy CodeCombat uses a few essential and non-essential cookies. Privac…" at bounding box center [640, 0] width 1280 height 0
click at [186, 602] on div at bounding box center [439, 602] width 794 height 5
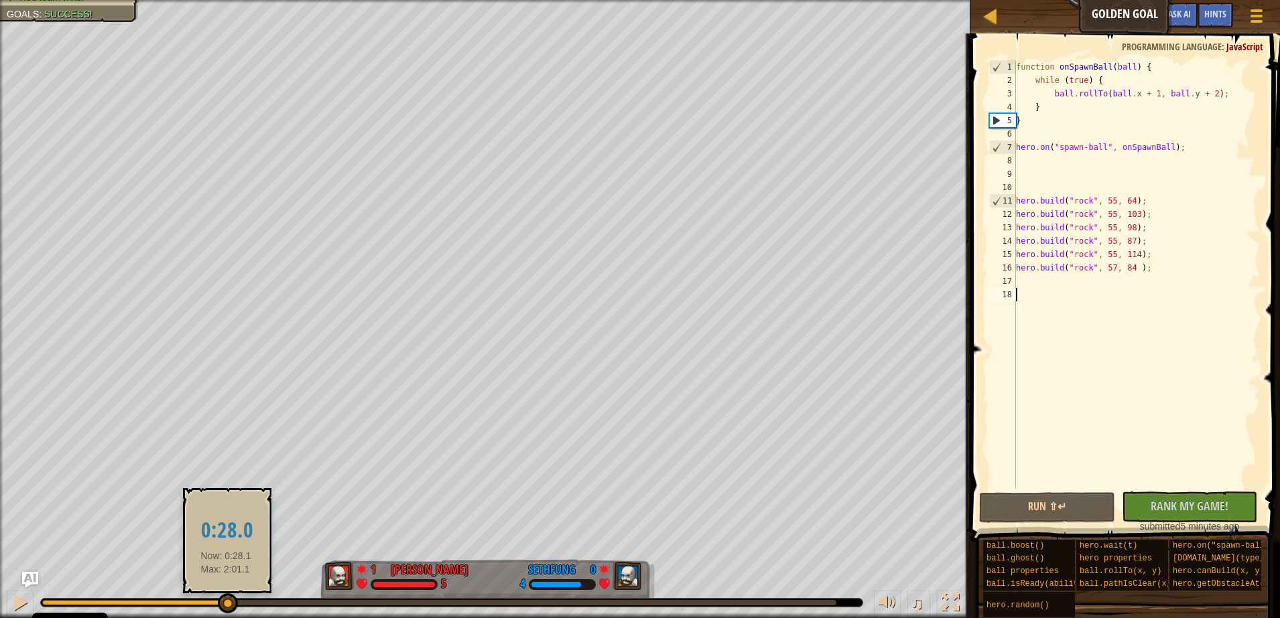
click at [226, 602] on div at bounding box center [439, 602] width 794 height 5
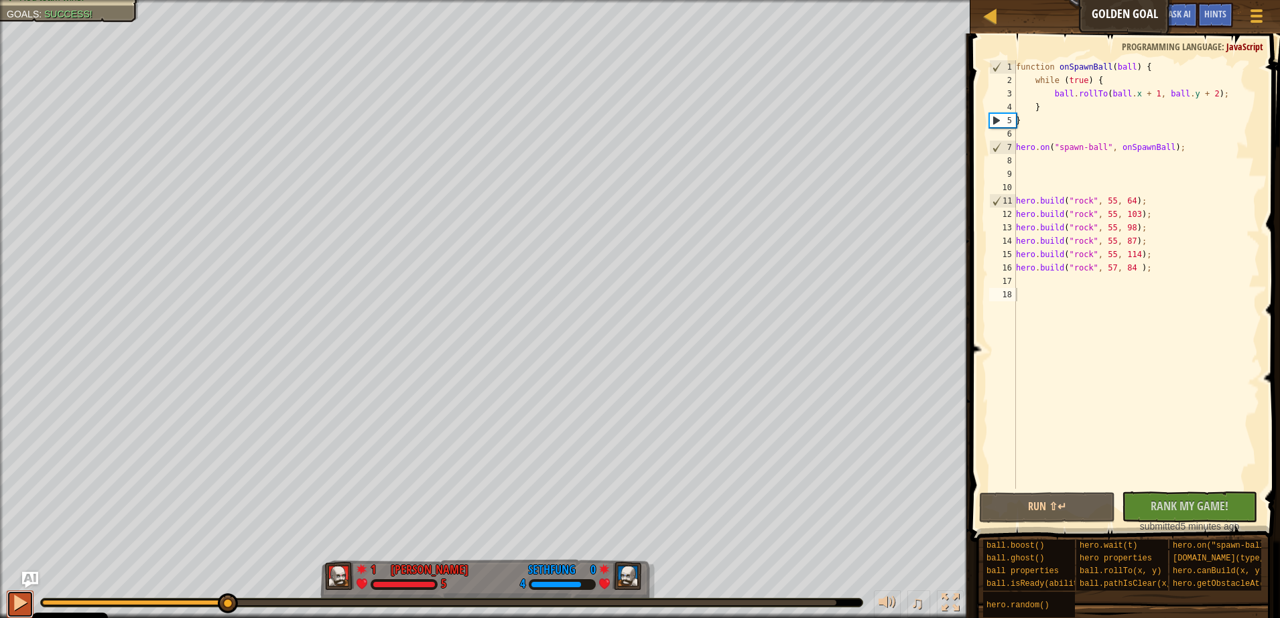
click at [29, 605] on button at bounding box center [20, 604] width 27 height 27
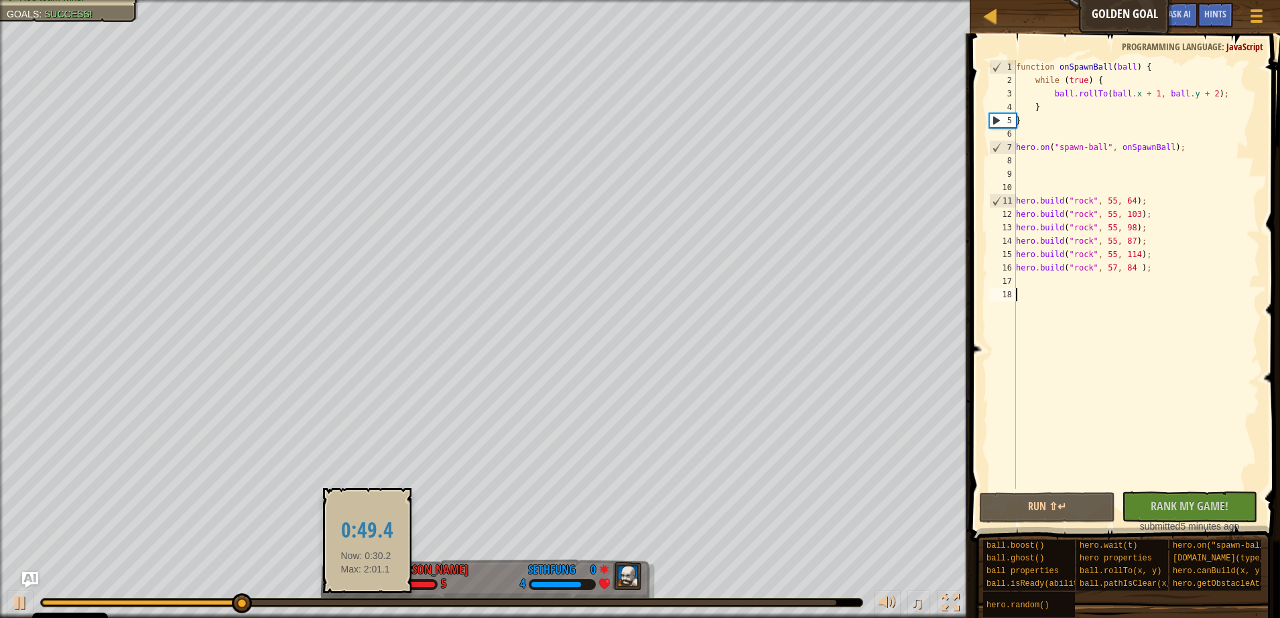
click at [365, 602] on div at bounding box center [439, 602] width 794 height 5
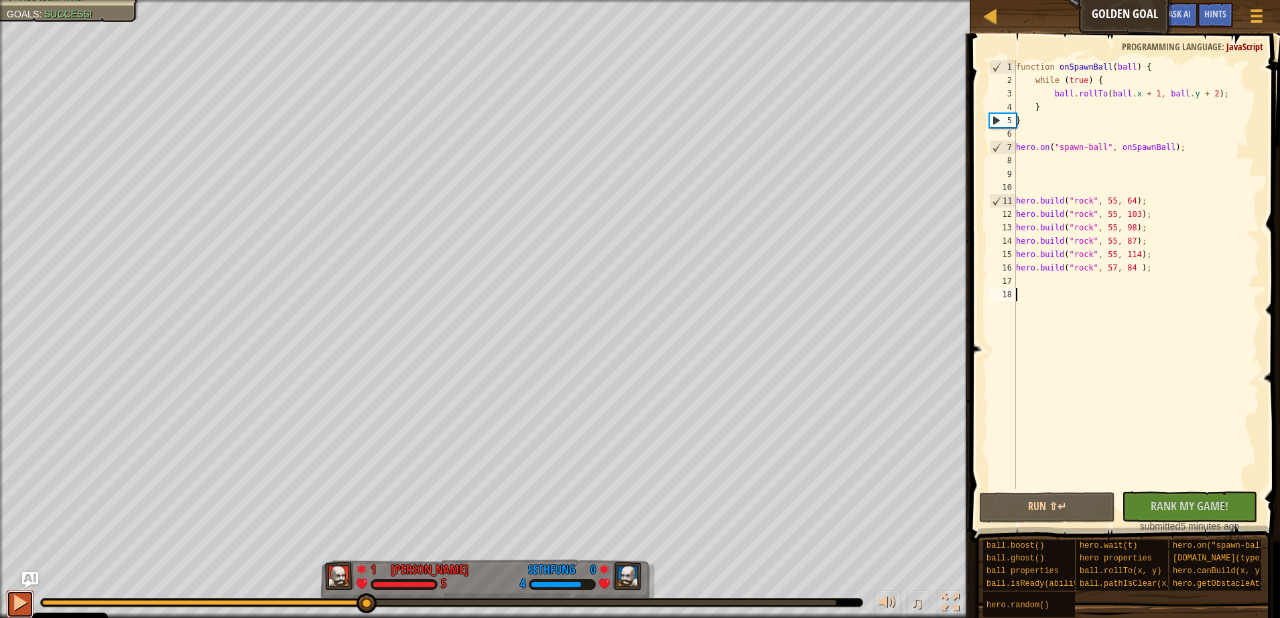
click at [20, 595] on div at bounding box center [19, 602] width 17 height 17
click at [605, 602] on div at bounding box center [439, 602] width 794 height 5
click at [7, 602] on button at bounding box center [20, 604] width 27 height 27
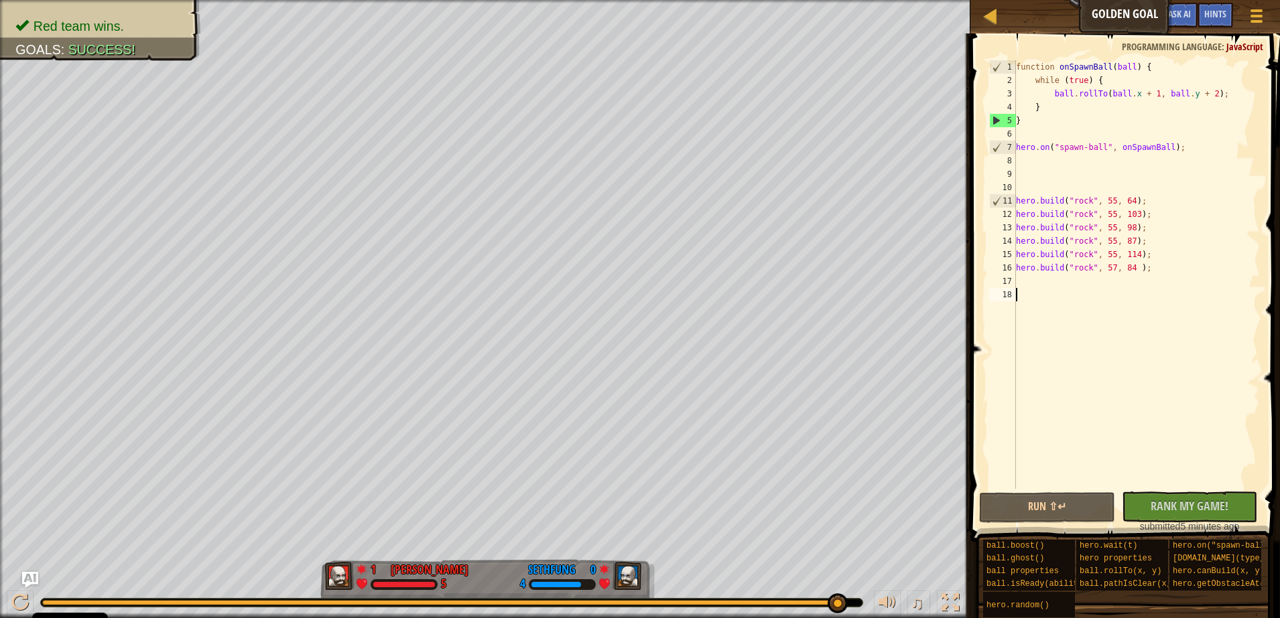
click at [934, 576] on div "Red team wins. Goals : Success! 1 [PERSON_NAME] A 5 0 SethFung 4 ♫ Okar" at bounding box center [640, 309] width 1280 height 618
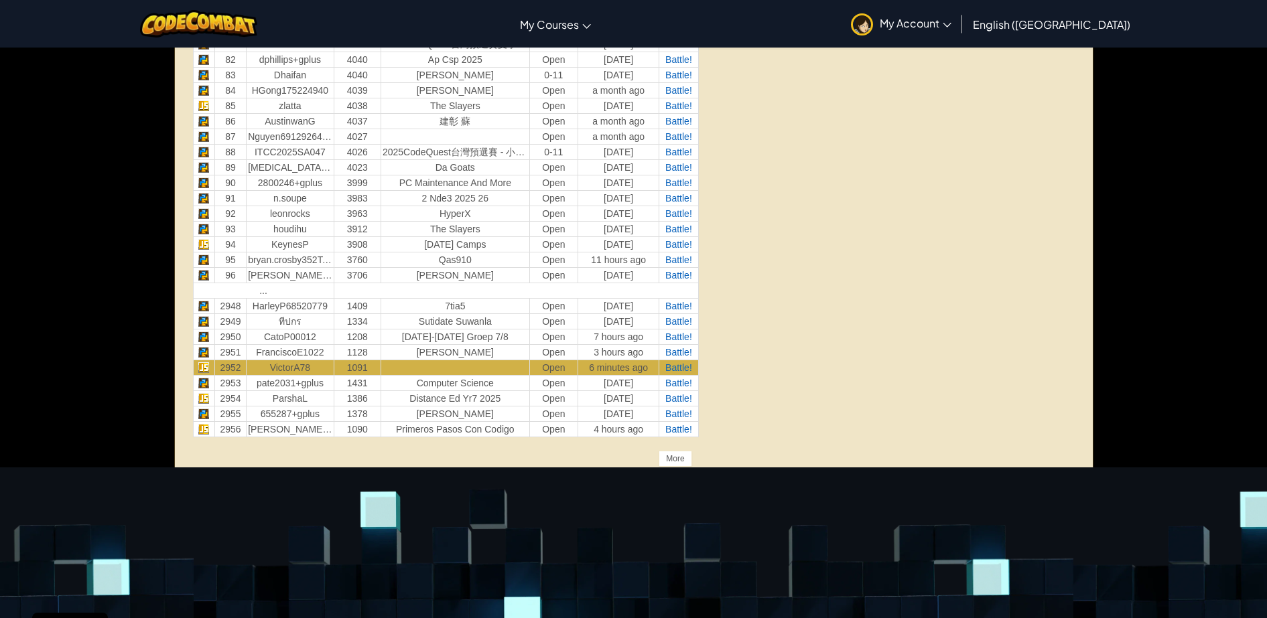
scroll to position [1806, 0]
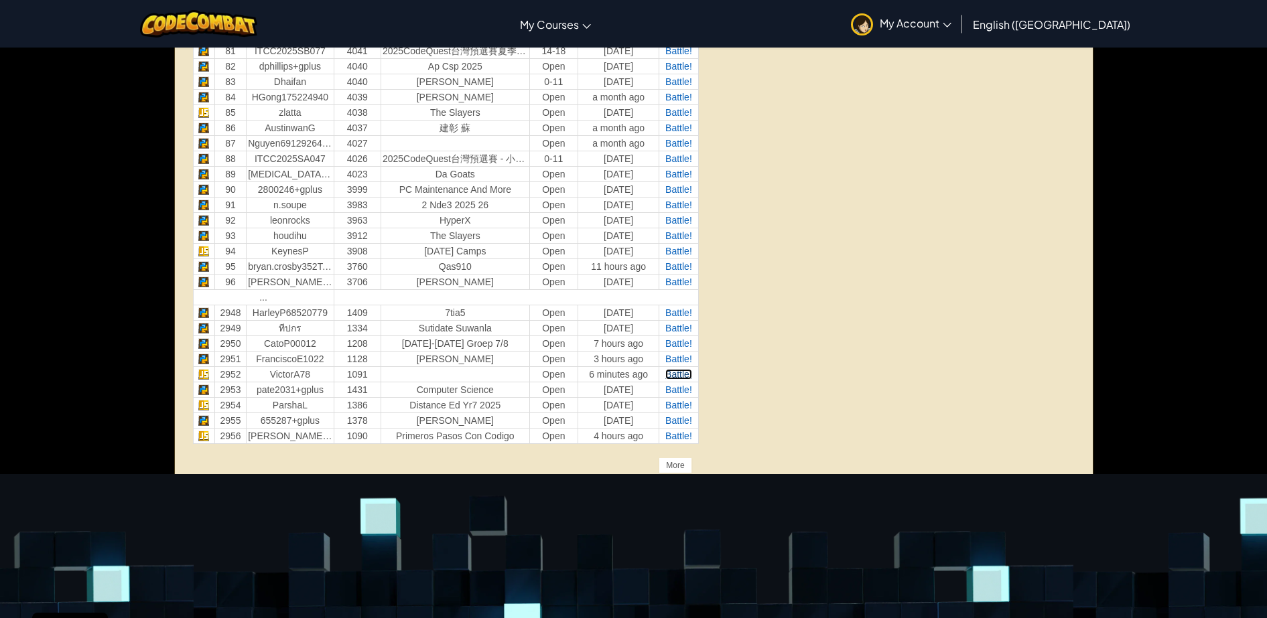
click at [686, 376] on span "Battle!" at bounding box center [678, 374] width 27 height 11
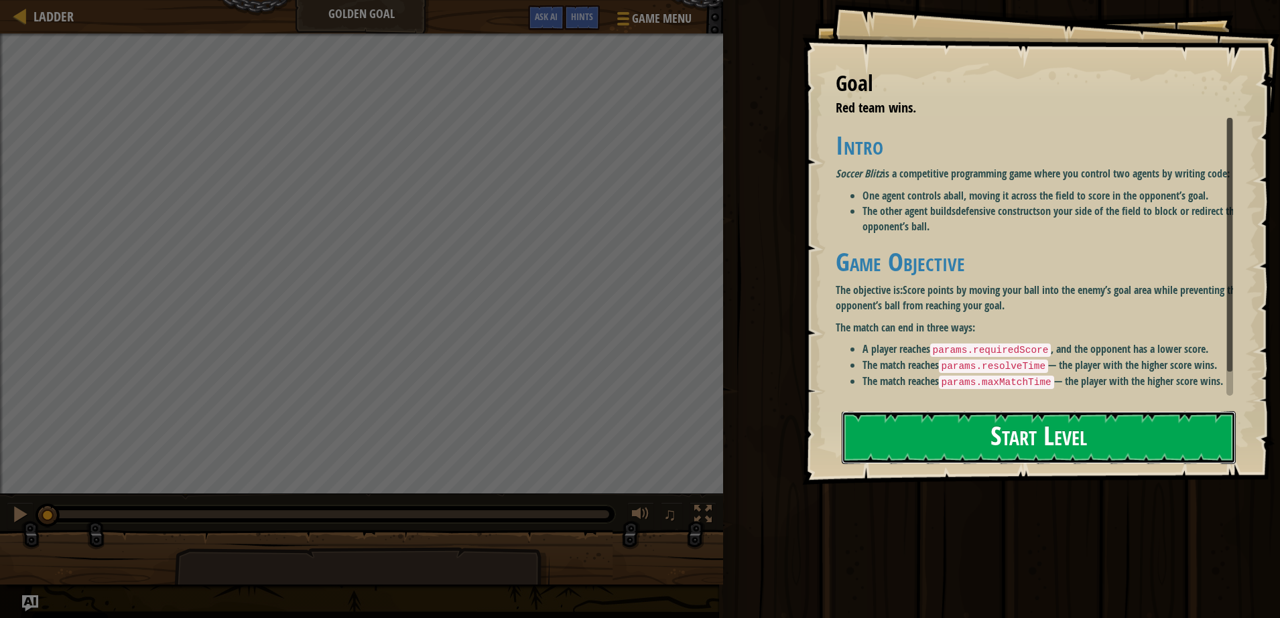
click at [978, 438] on button "Start Level" at bounding box center [1039, 437] width 394 height 53
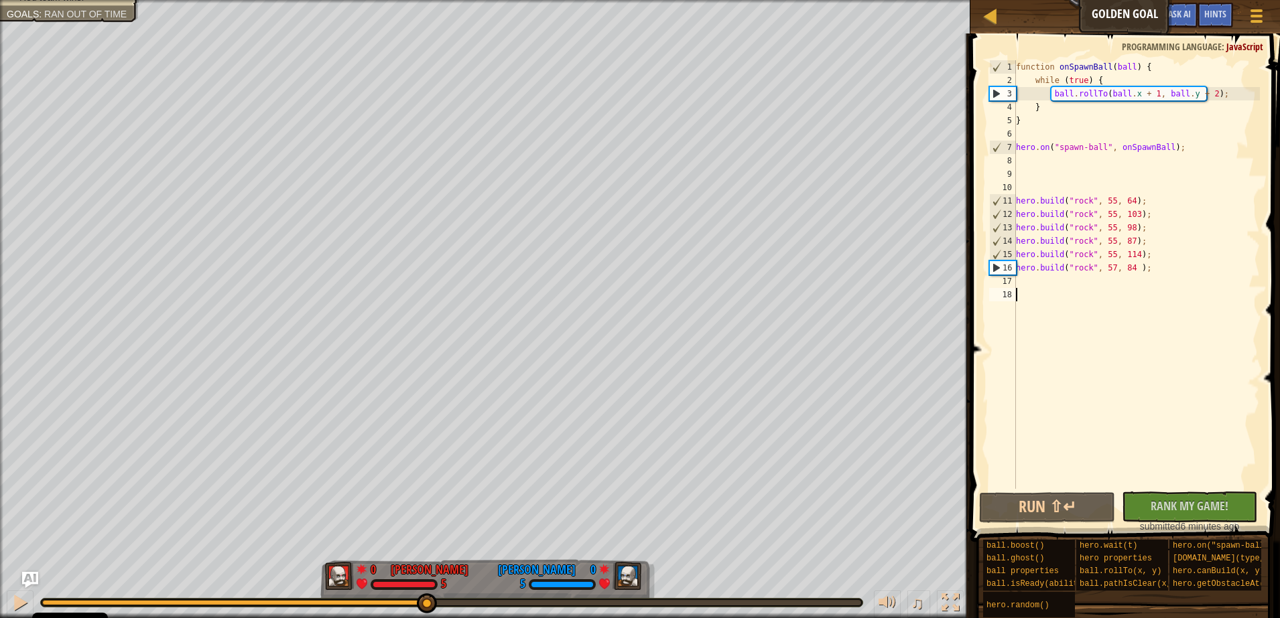
click at [425, 602] on div at bounding box center [451, 602] width 819 height 5
click at [26, 602] on div at bounding box center [19, 602] width 17 height 17
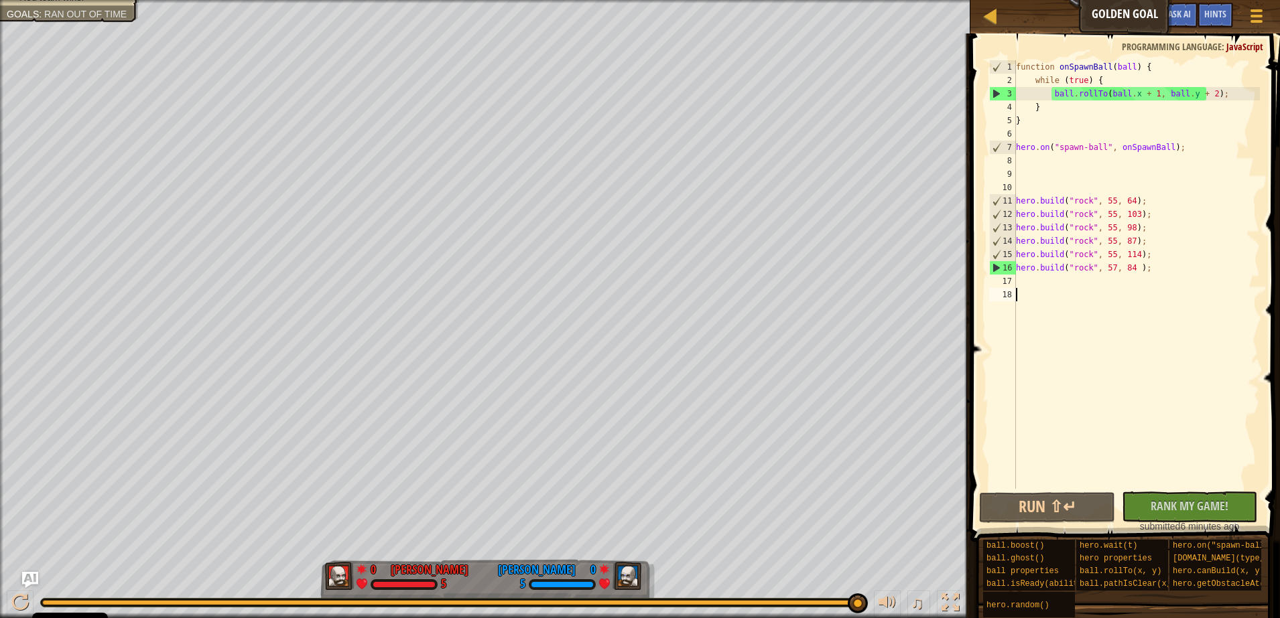
drag, startPoint x: 434, startPoint y: 605, endPoint x: 925, endPoint y: 581, distance: 491.0
click at [925, 581] on div "♫" at bounding box center [485, 600] width 970 height 40
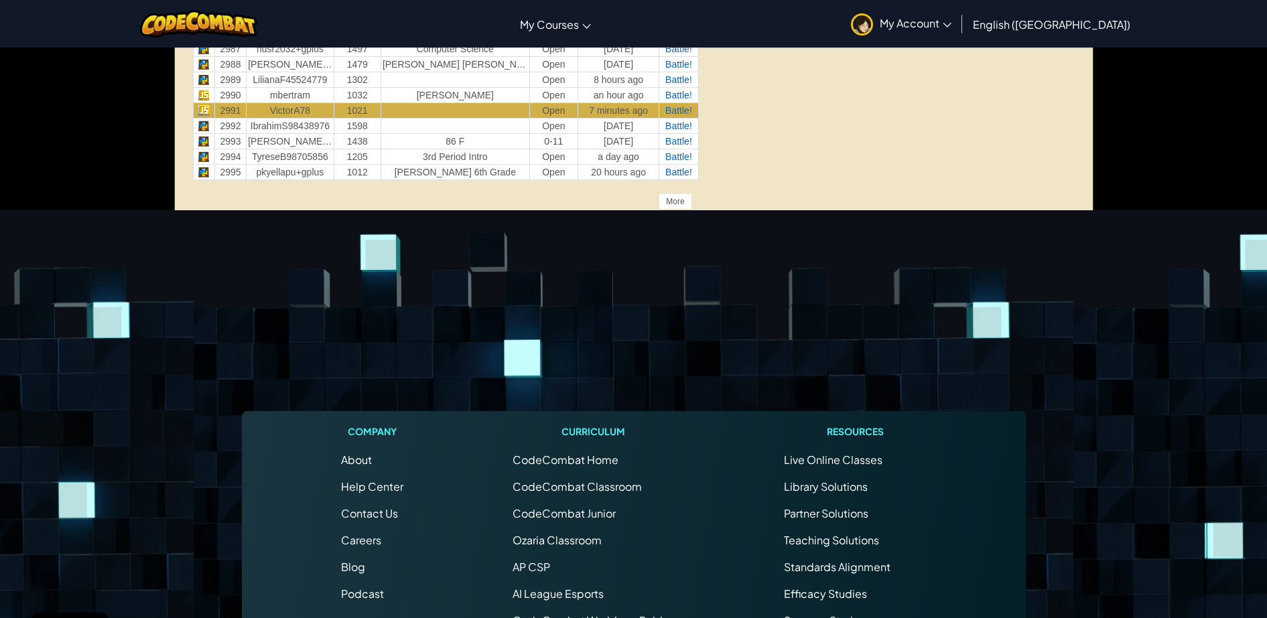
scroll to position [2080, 0]
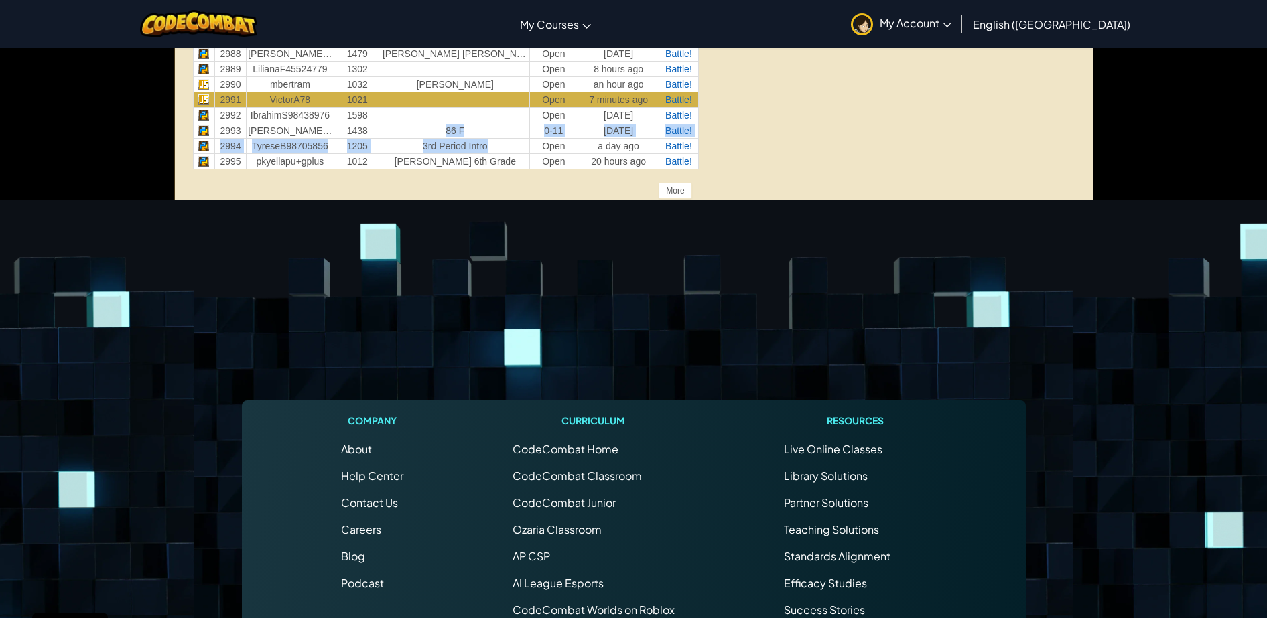
drag, startPoint x: 502, startPoint y: 146, endPoint x: 411, endPoint y: 138, distance: 90.8
click at [411, 138] on td "3rd Period Intro" at bounding box center [455, 145] width 149 height 15
drag, startPoint x: 411, startPoint y: 138, endPoint x: 497, endPoint y: 167, distance: 90.5
click at [497, 167] on td "[PERSON_NAME] 6th Grade" at bounding box center [455, 160] width 149 height 15
